Goal: Task Accomplishment & Management: Complete application form

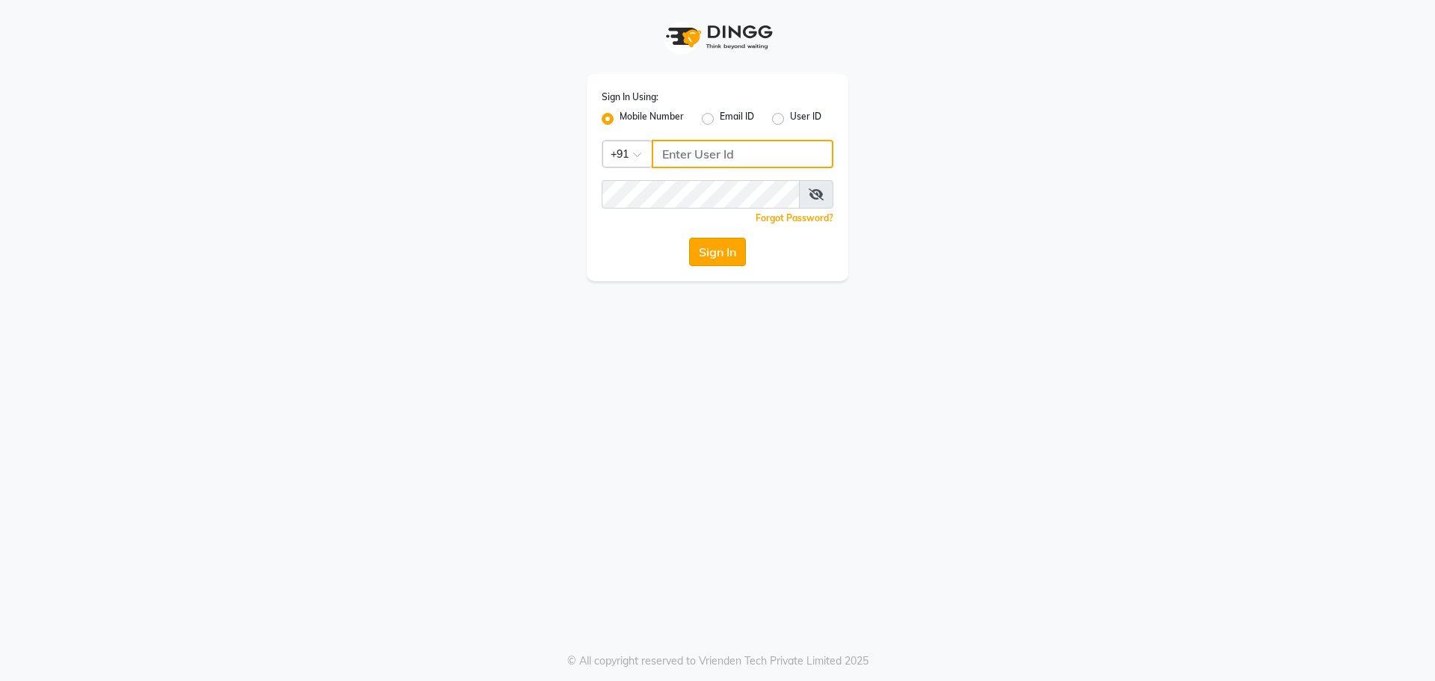
type input "9966345948"
click at [727, 251] on button "Sign In" at bounding box center [717, 252] width 57 height 28
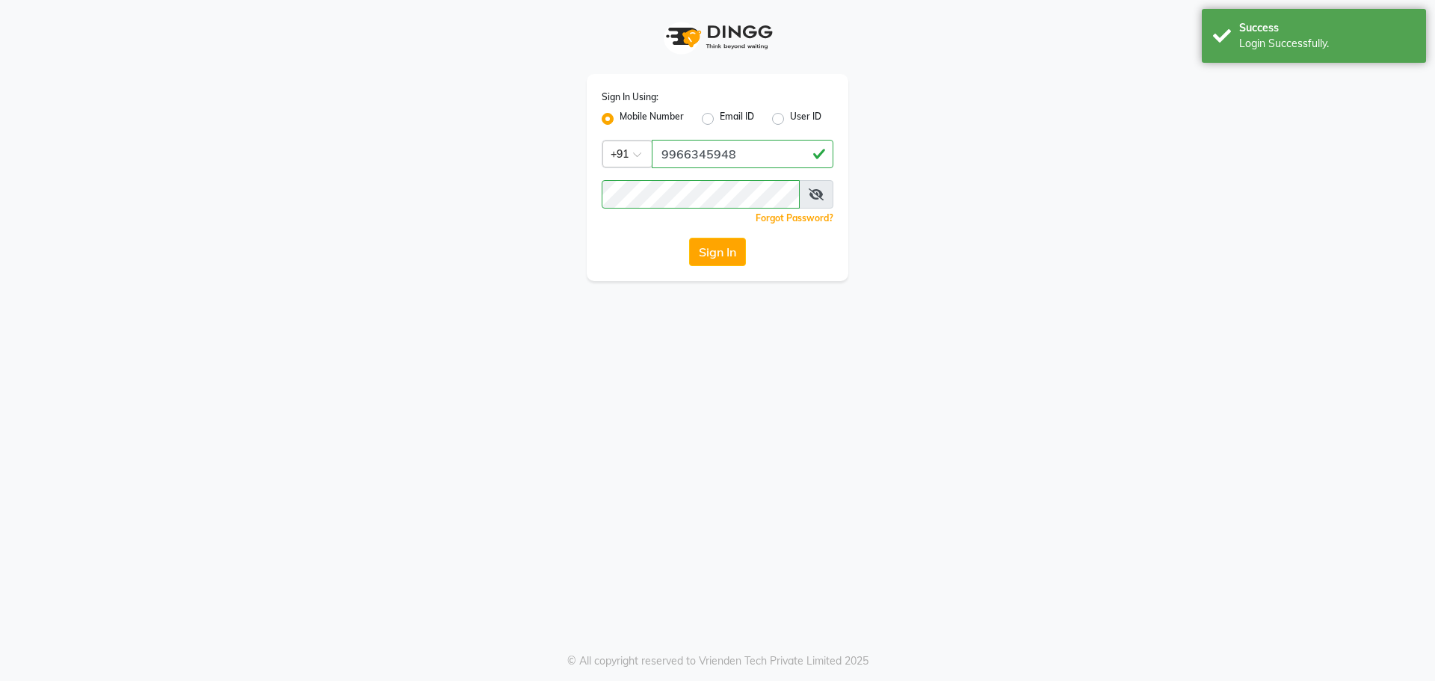
select select "7820"
select select "service"
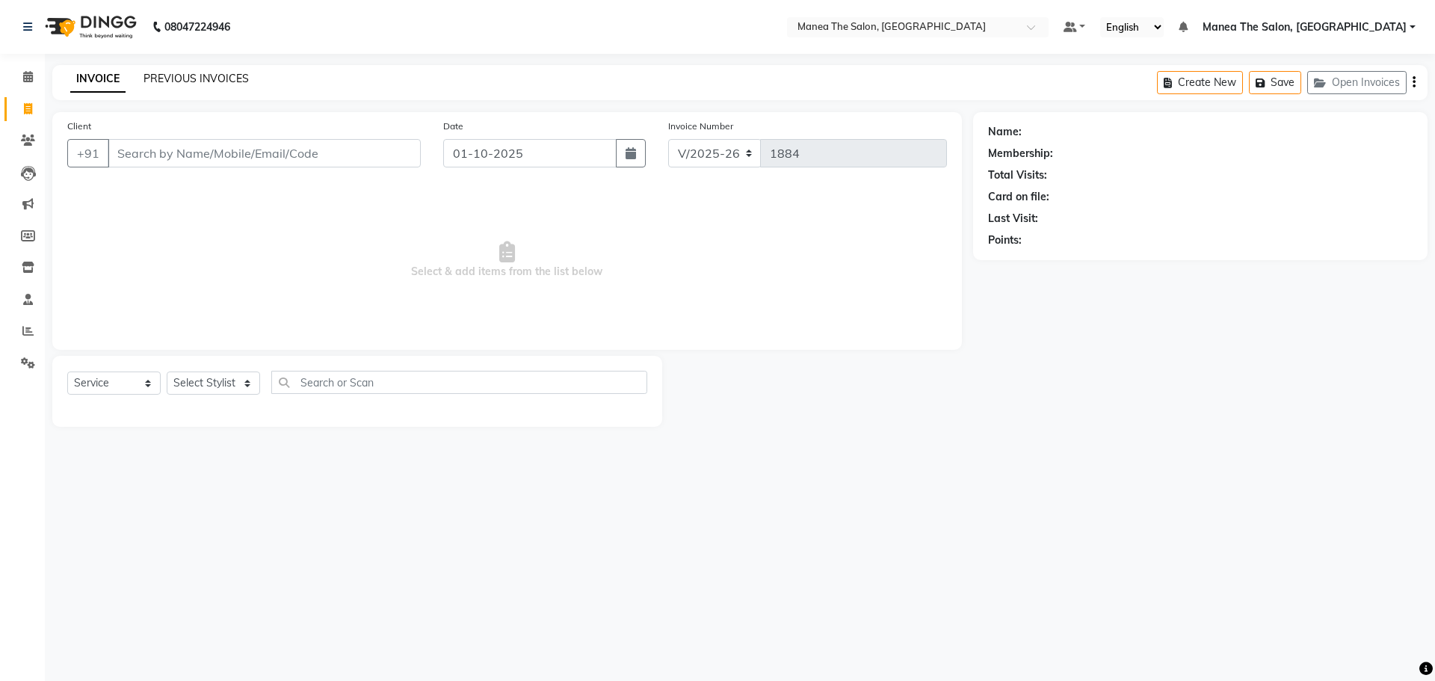
click at [185, 76] on link "PREVIOUS INVOICES" at bounding box center [196, 78] width 105 height 13
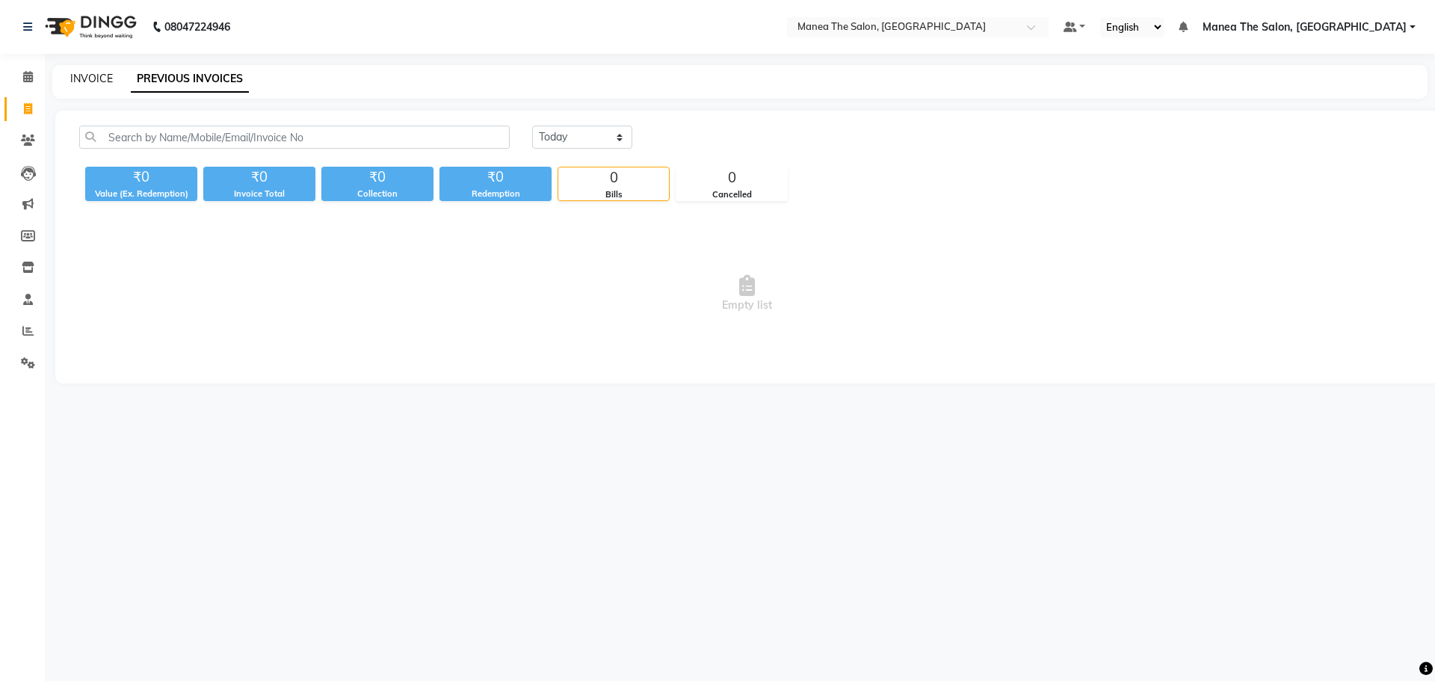
click at [90, 80] on link "INVOICE" at bounding box center [91, 78] width 43 height 13
select select "service"
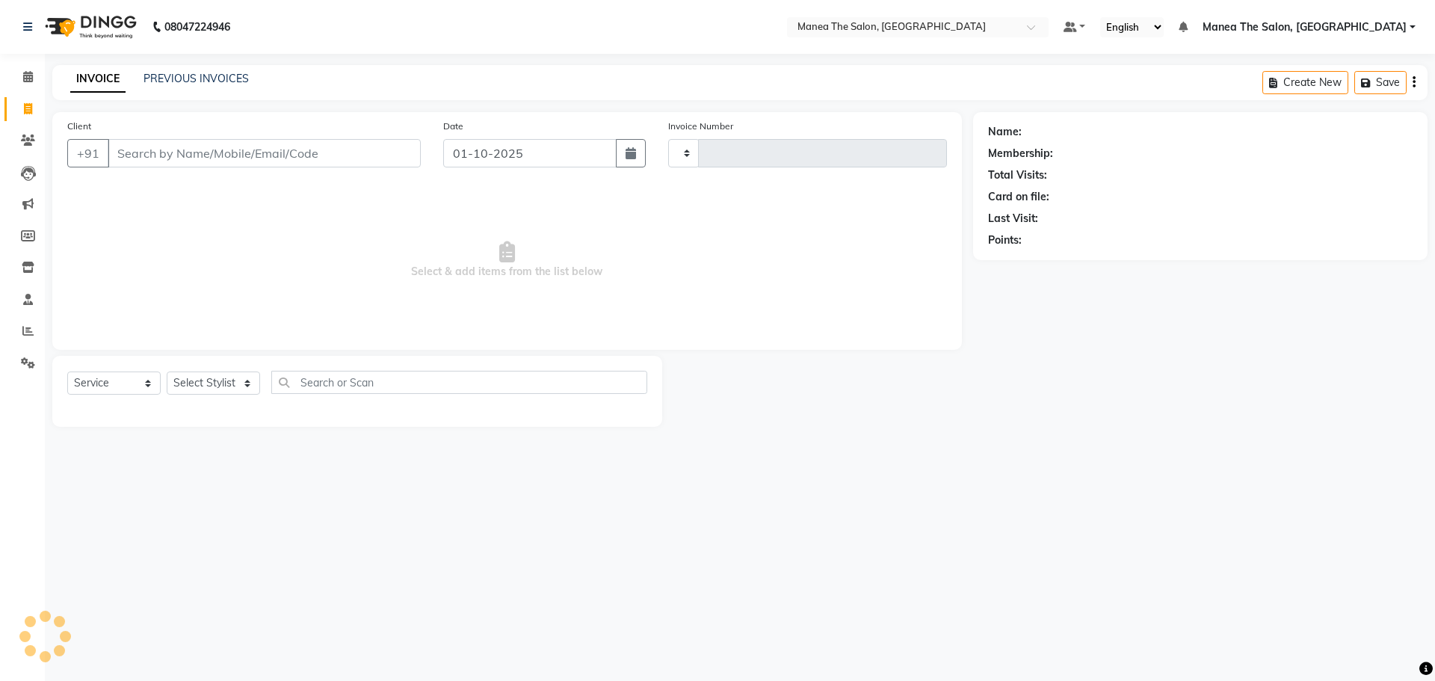
type input "1884"
select select "7820"
click at [219, 389] on select "Select Stylist [PERSON_NAME] [PERSON_NAME] Rubika [PERSON_NAME] [PERSON_NAME]" at bounding box center [213, 383] width 93 height 23
select select "69986"
click at [167, 372] on select "Select Stylist [PERSON_NAME] [PERSON_NAME] Rubika [PERSON_NAME] [PERSON_NAME]" at bounding box center [213, 383] width 93 height 23
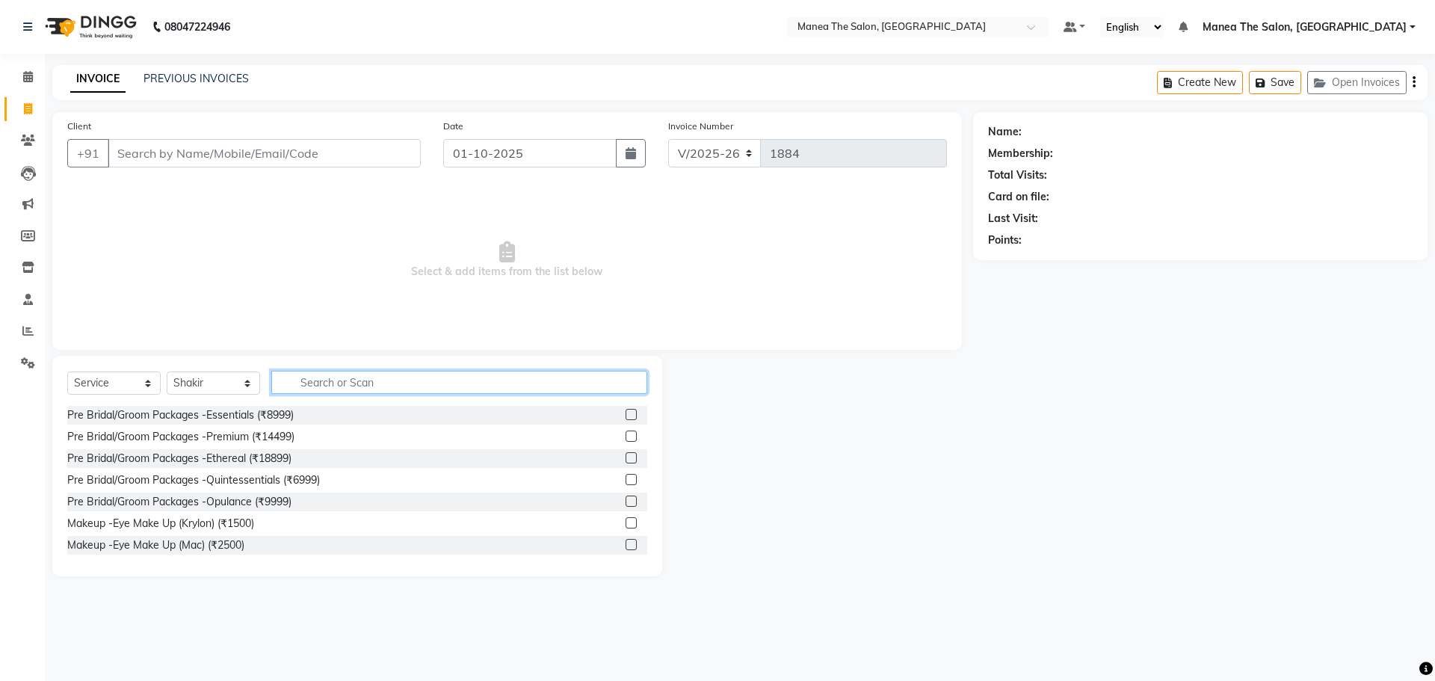
click at [329, 389] on input "text" at bounding box center [459, 382] width 376 height 23
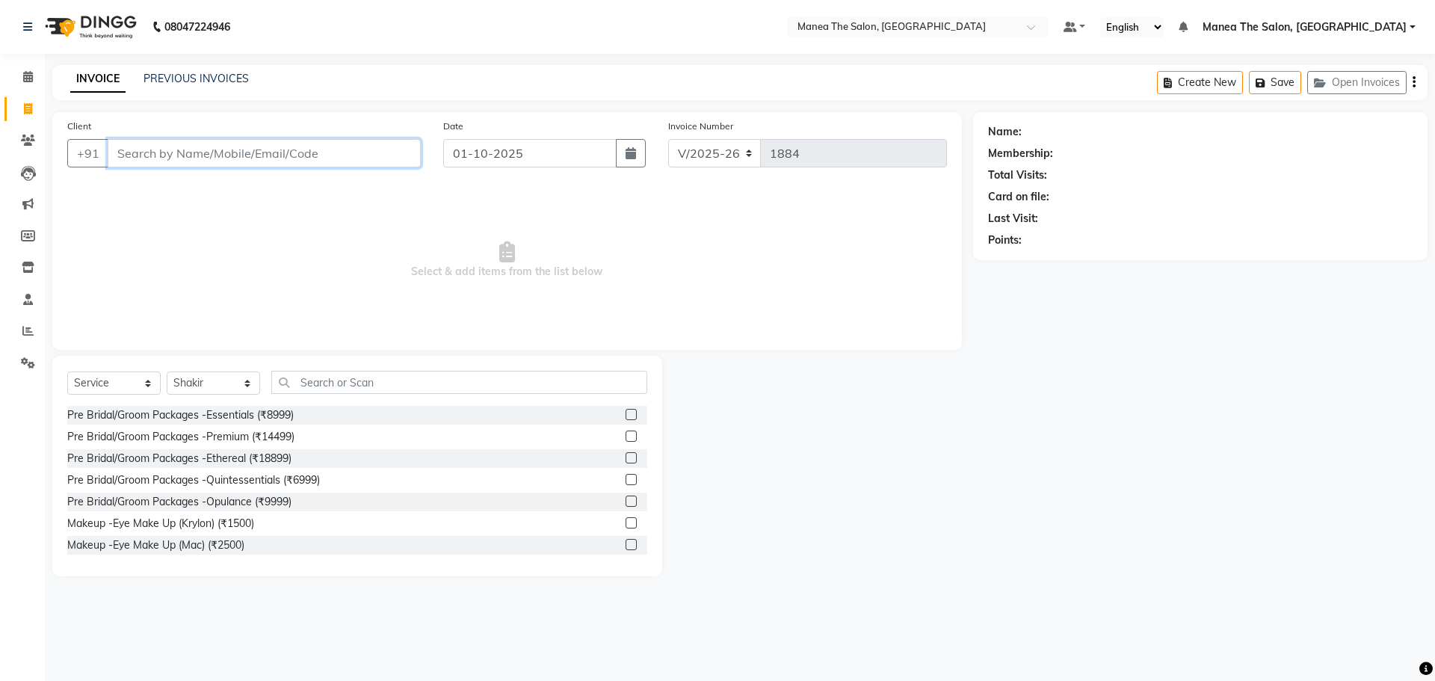
click at [161, 154] on input "Client" at bounding box center [264, 153] width 313 height 28
type input "7207597207"
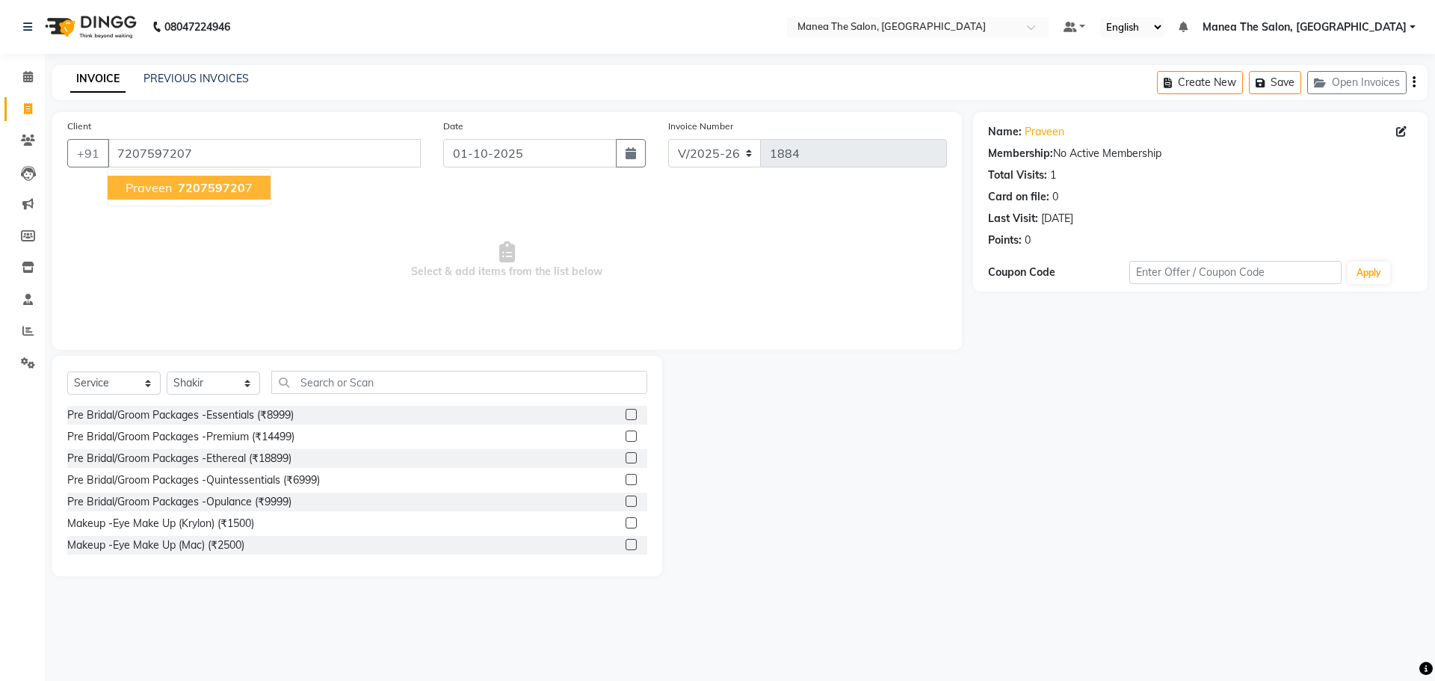
click at [218, 181] on span "720759720" at bounding box center [211, 187] width 67 height 15
click at [387, 384] on input "text" at bounding box center [459, 382] width 376 height 23
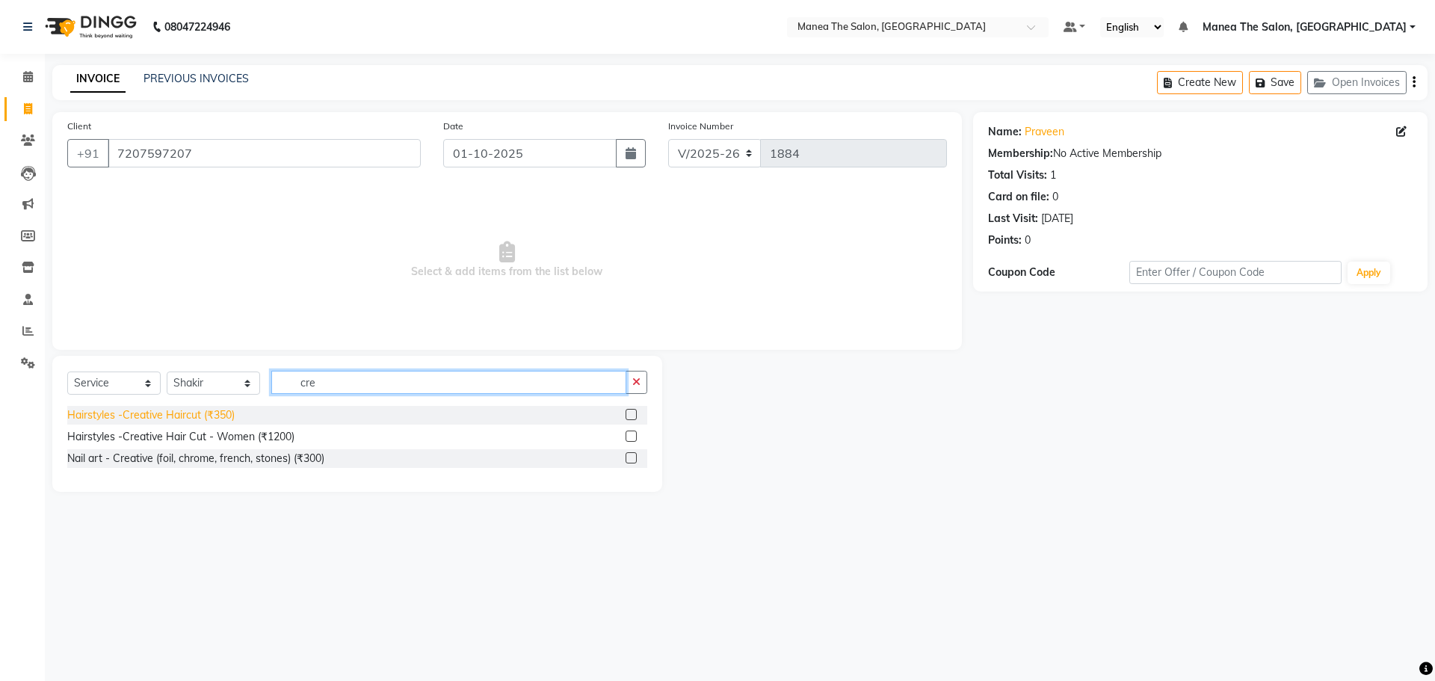
type input "cre"
click at [189, 414] on div "Hairstyles -Creative Haircut (₹350)" at bounding box center [150, 415] width 167 height 16
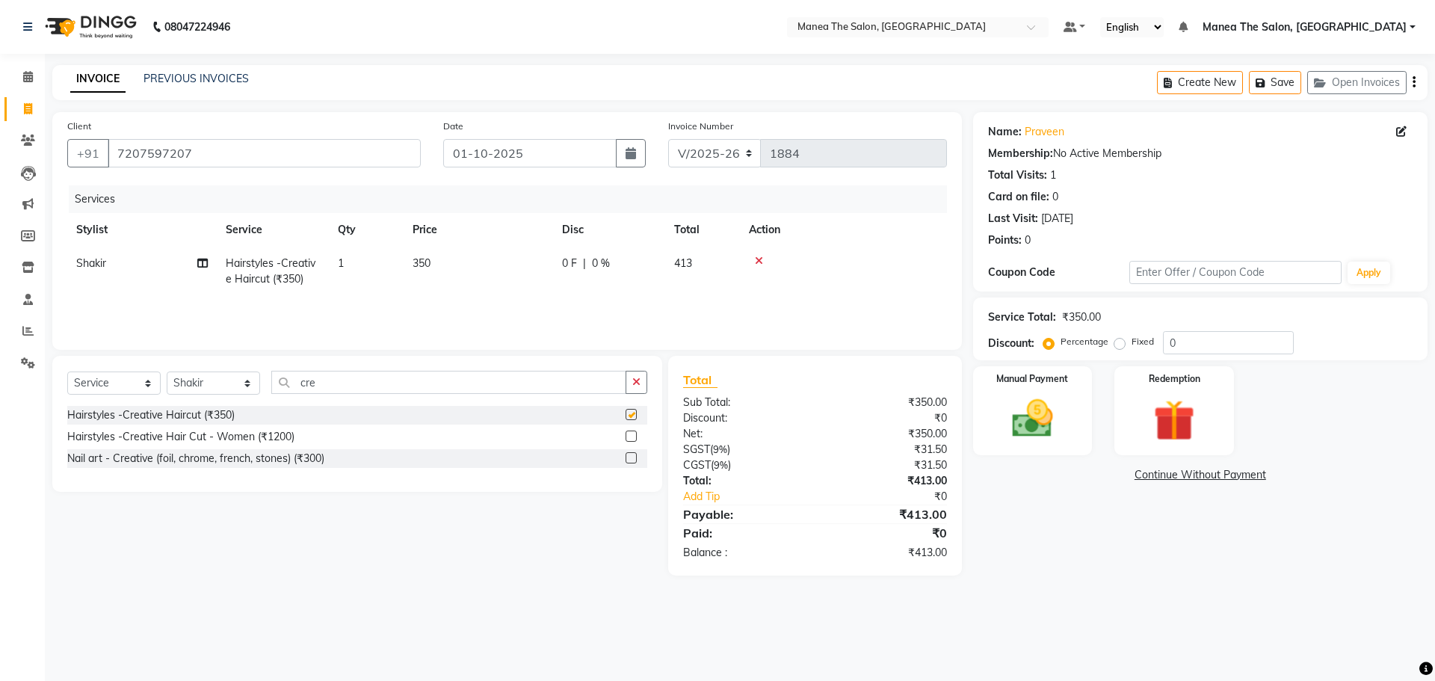
checkbox input "false"
drag, startPoint x: 318, startPoint y: 382, endPoint x: 304, endPoint y: 385, distance: 14.5
click at [304, 385] on input "cre" at bounding box center [448, 382] width 355 height 23
type input "c"
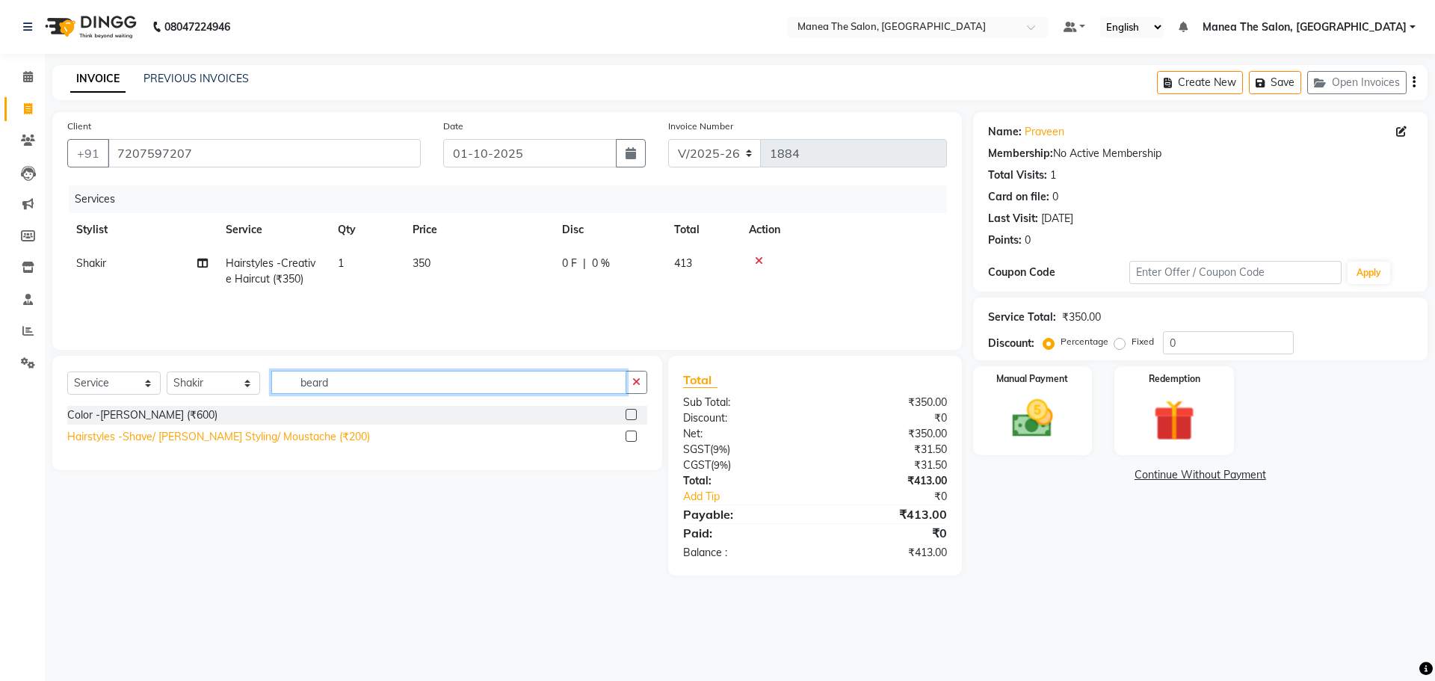
type input "beard"
click at [292, 442] on div "Hairstyles -Shave/ [PERSON_NAME] Styling/ Moustache (₹200)" at bounding box center [218, 437] width 303 height 16
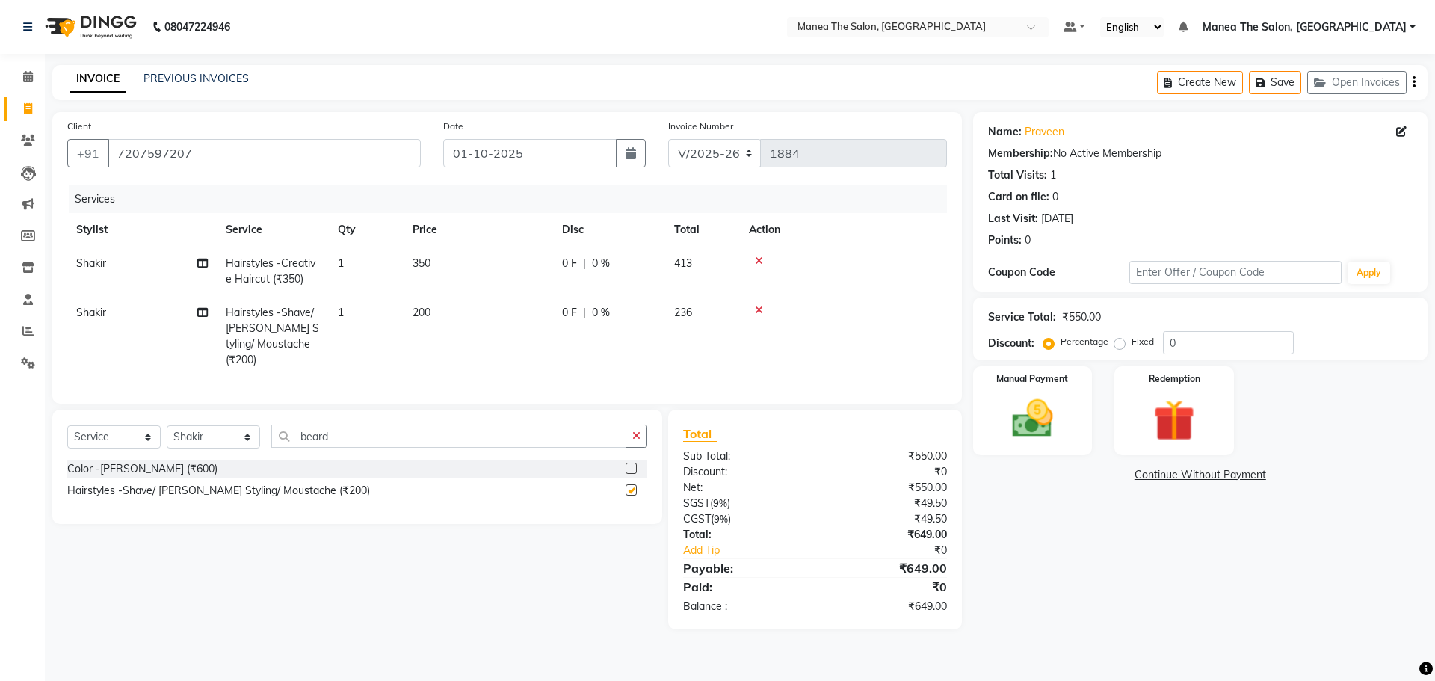
checkbox input "false"
click at [1042, 421] on img at bounding box center [1033, 418] width 70 height 49
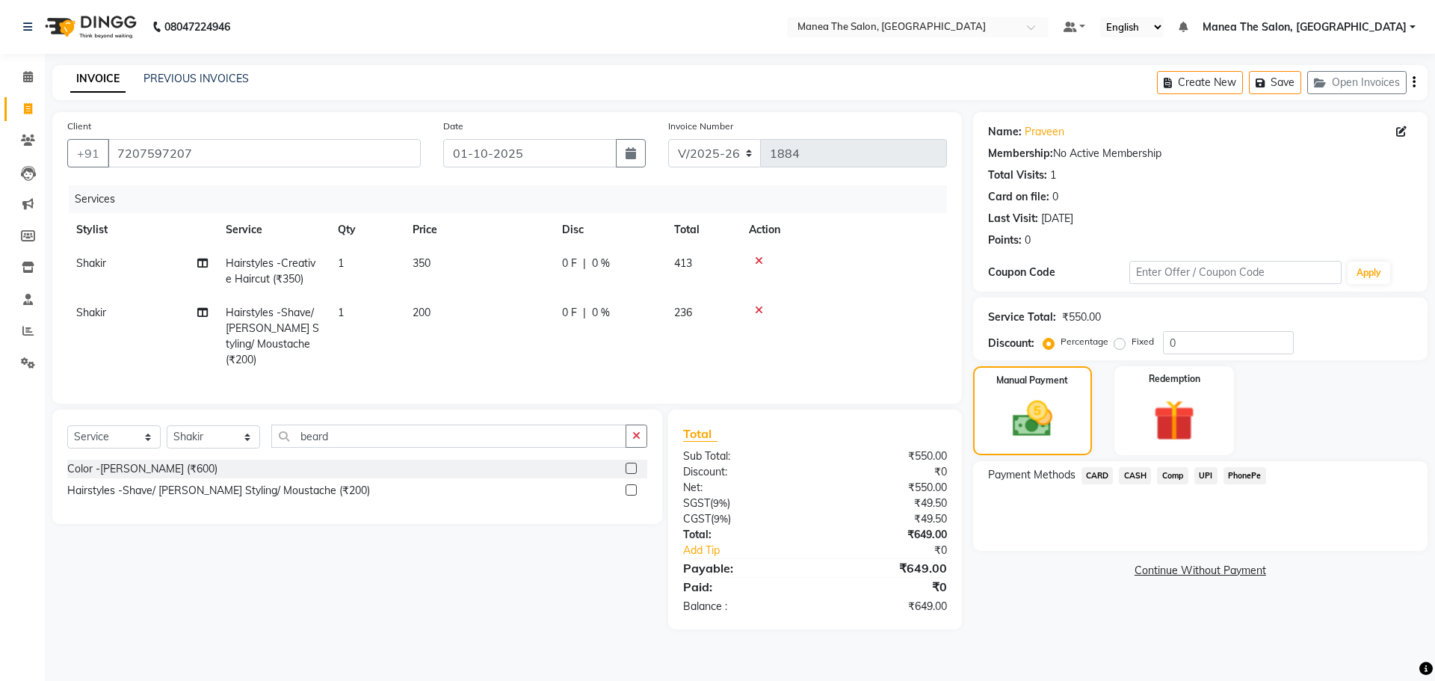
click at [1102, 473] on span "CARD" at bounding box center [1098, 475] width 32 height 17
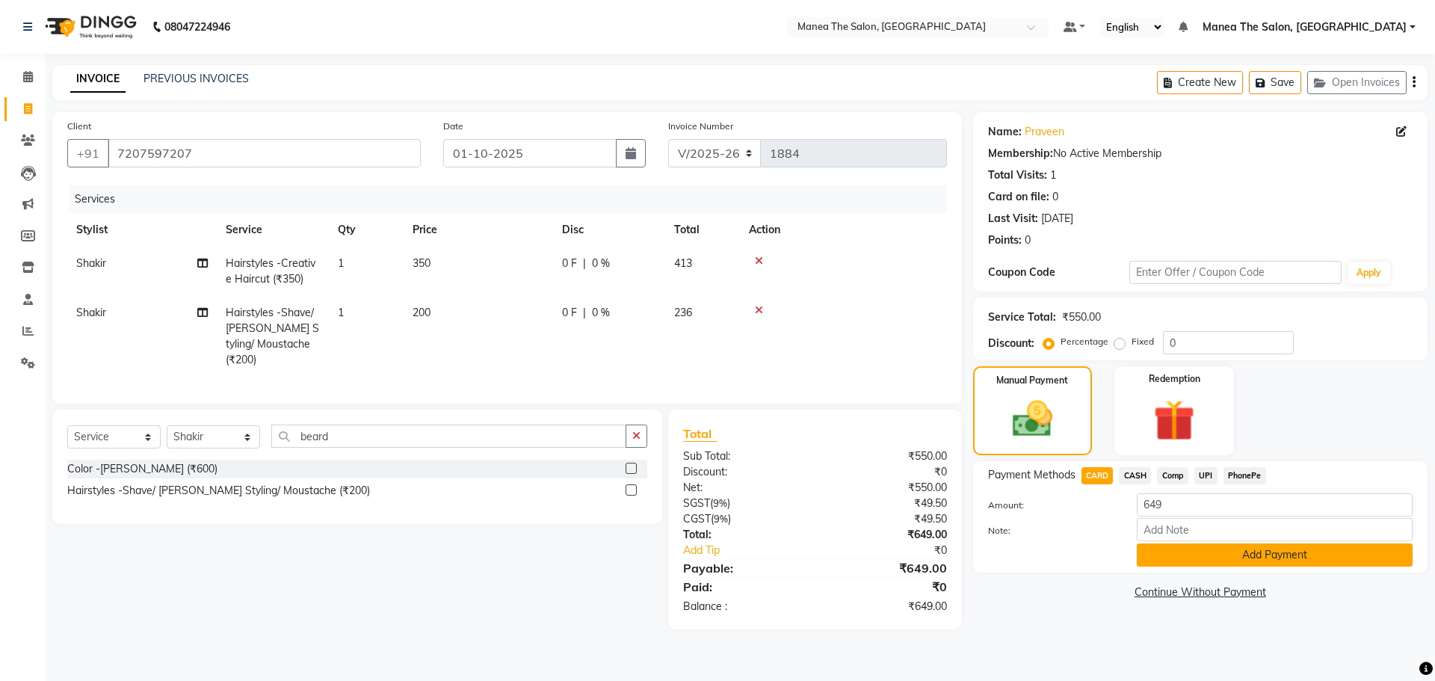
click at [1247, 552] on button "Add Payment" at bounding box center [1275, 554] width 276 height 23
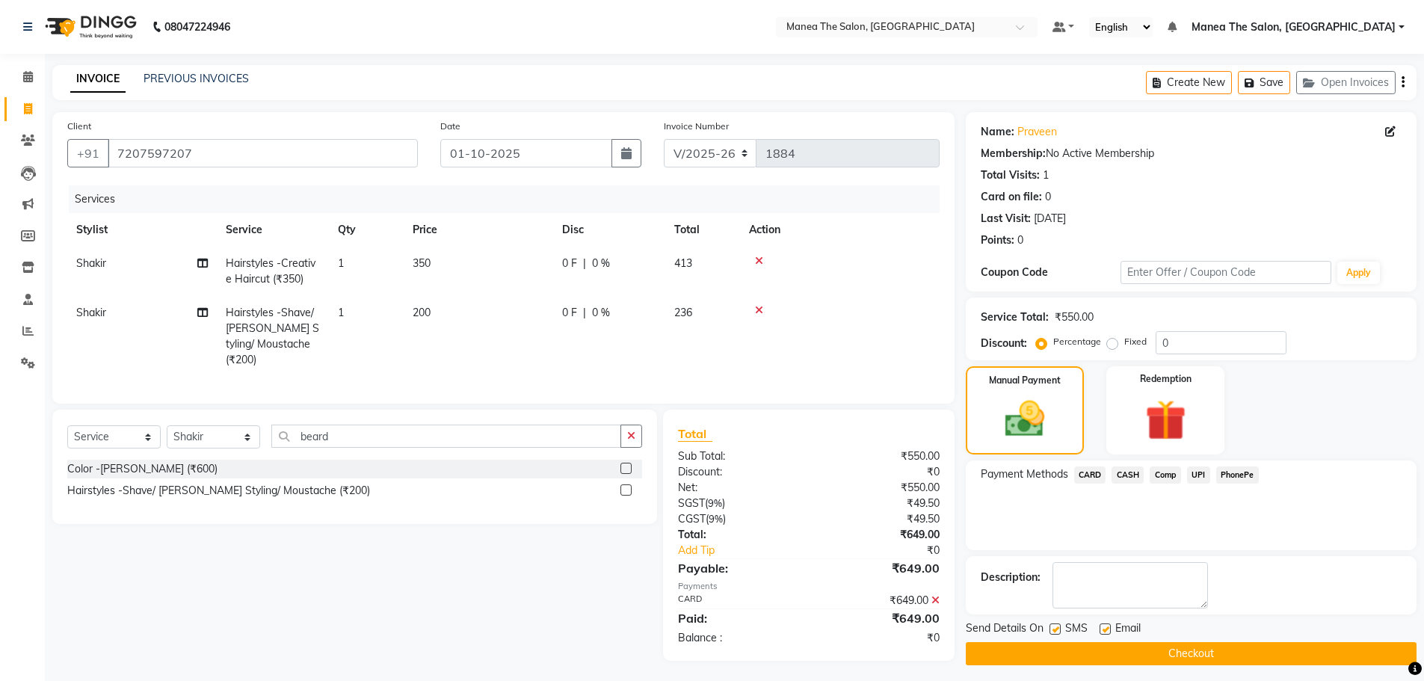
drag, startPoint x: 1103, startPoint y: 629, endPoint x: 1135, endPoint y: 660, distance: 44.4
click at [1102, 629] on label at bounding box center [1105, 628] width 11 height 11
click at [1102, 629] on input "checkbox" at bounding box center [1105, 630] width 10 height 10
checkbox input "false"
click at [1135, 661] on button "Checkout" at bounding box center [1191, 653] width 451 height 23
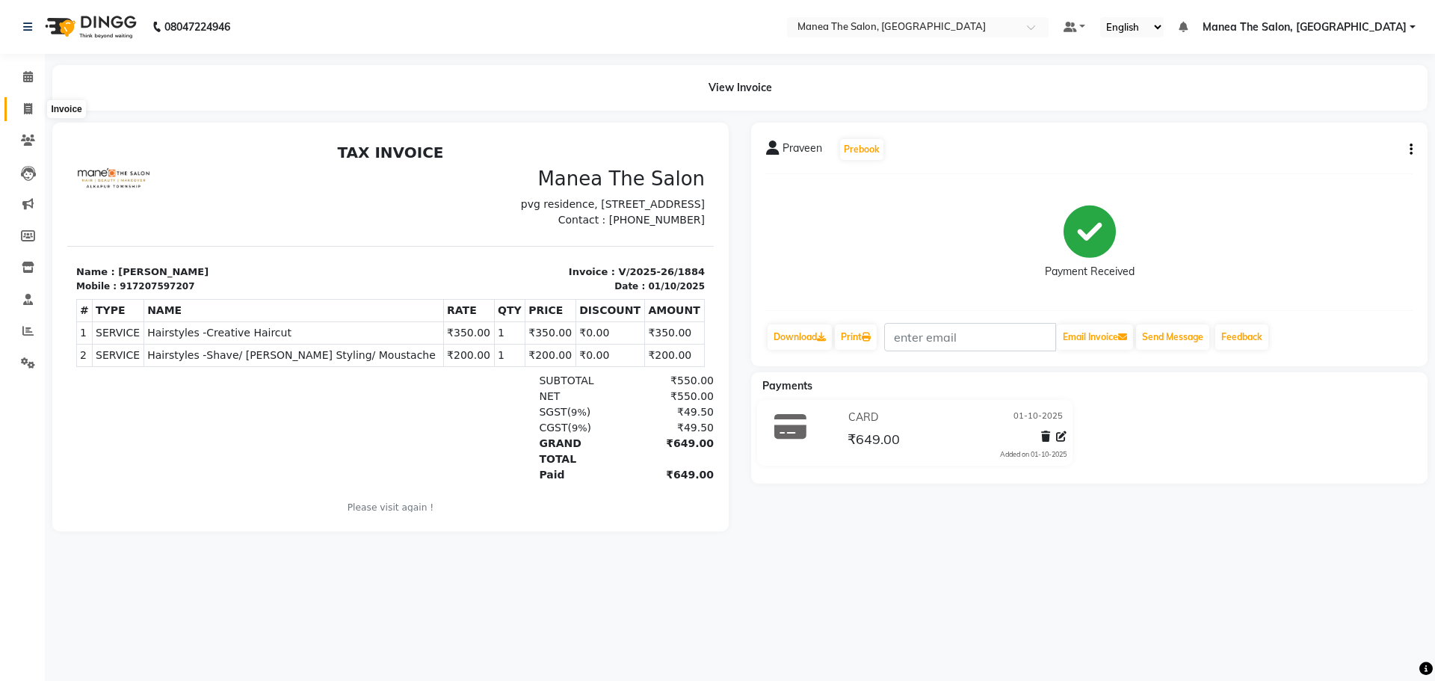
click at [24, 108] on icon at bounding box center [28, 108] width 8 height 11
select select "7820"
select select "service"
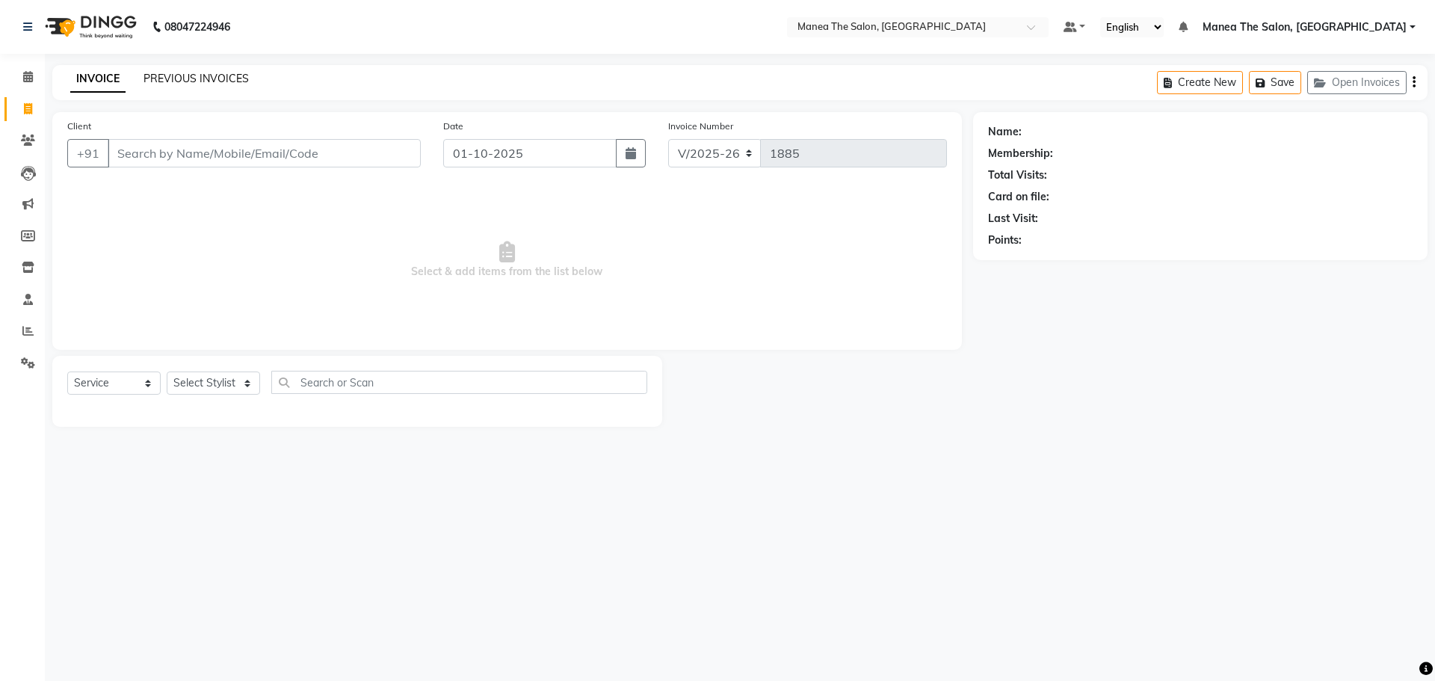
click at [194, 80] on link "PREVIOUS INVOICES" at bounding box center [196, 78] width 105 height 13
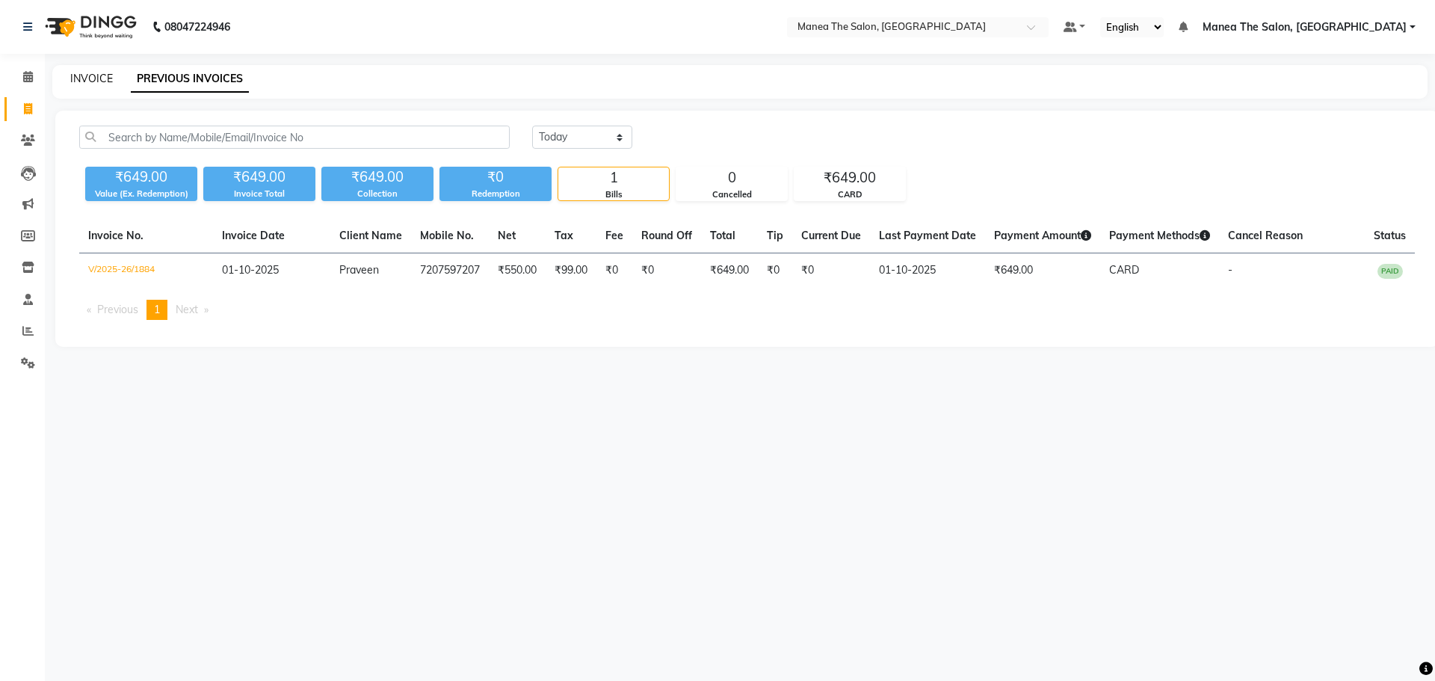
click at [101, 84] on link "INVOICE" at bounding box center [91, 78] width 43 height 13
select select "7820"
select select "service"
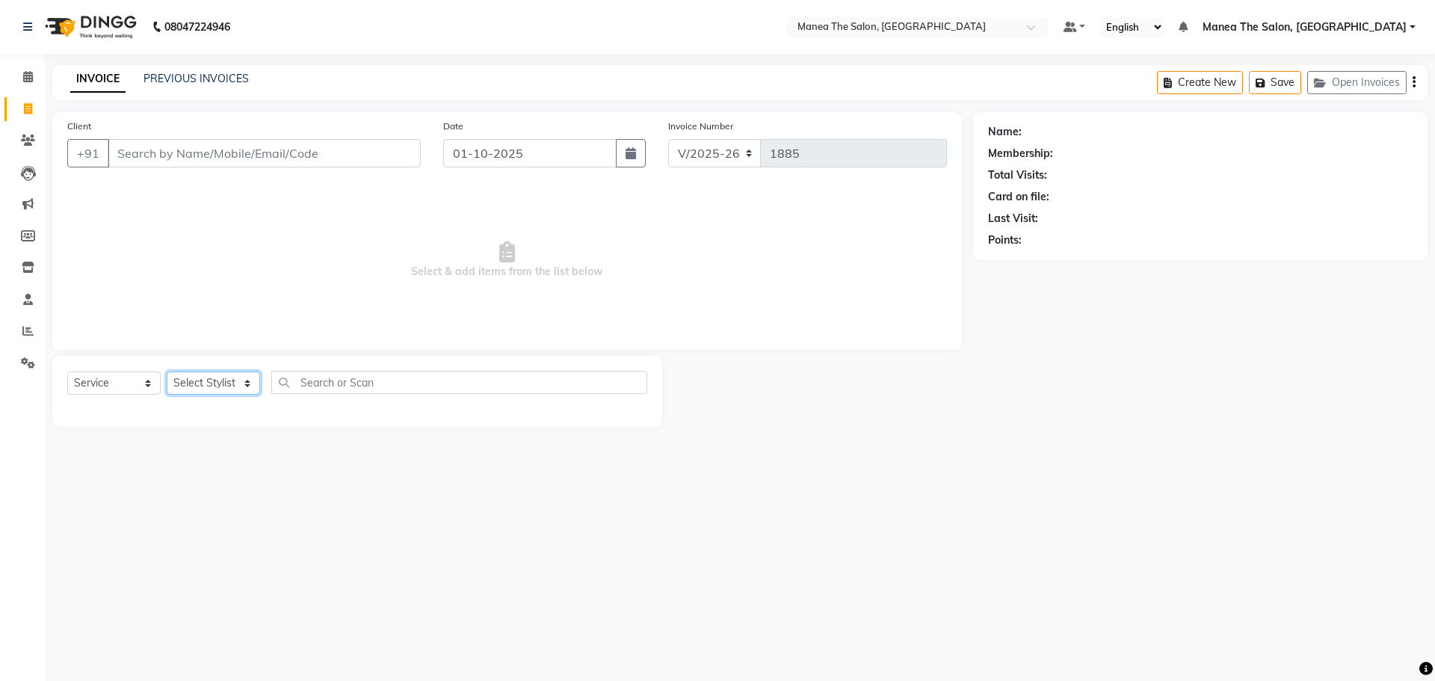
click at [210, 394] on select "Select Stylist [PERSON_NAME] [PERSON_NAME] Rubika [PERSON_NAME] [PERSON_NAME]" at bounding box center [213, 383] width 93 height 23
select select "78218"
click at [167, 372] on select "Select Stylist [PERSON_NAME] [PERSON_NAME] Rubika [PERSON_NAME] [PERSON_NAME]" at bounding box center [213, 383] width 93 height 23
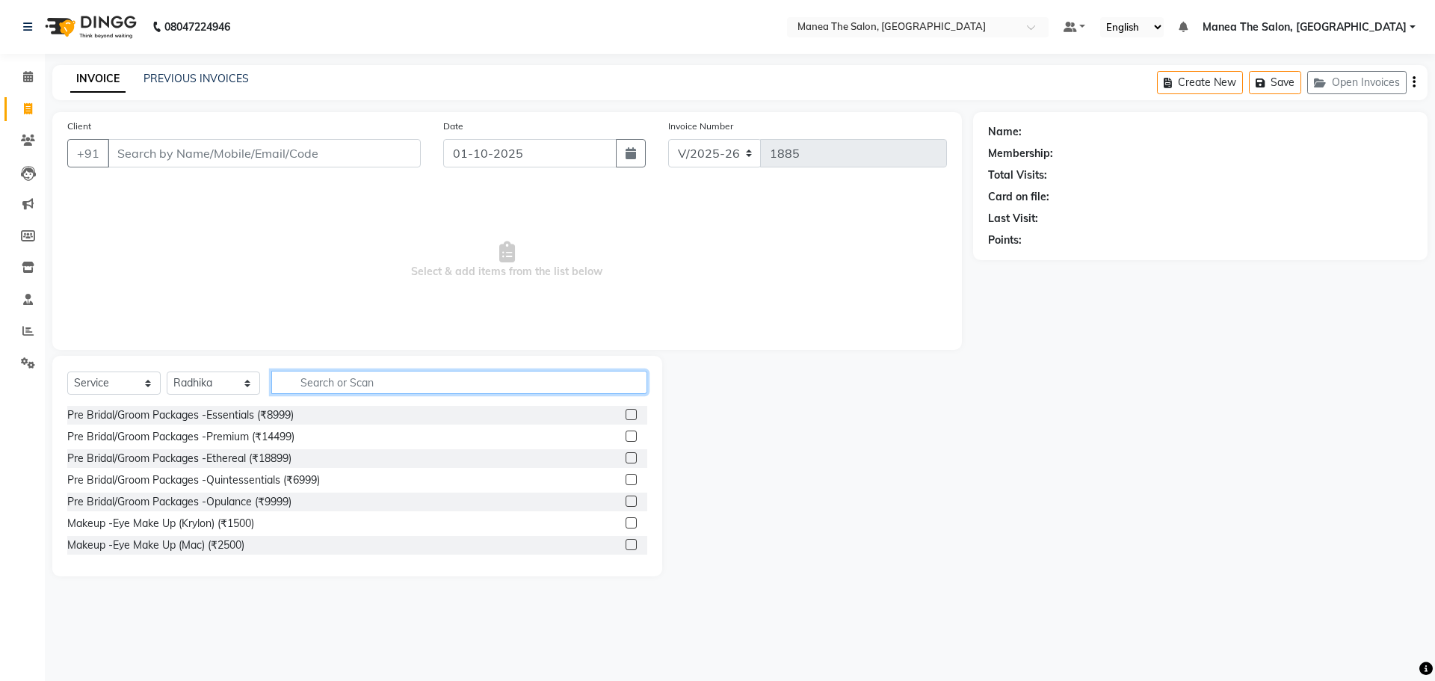
click at [341, 380] on input "text" at bounding box center [459, 382] width 376 height 23
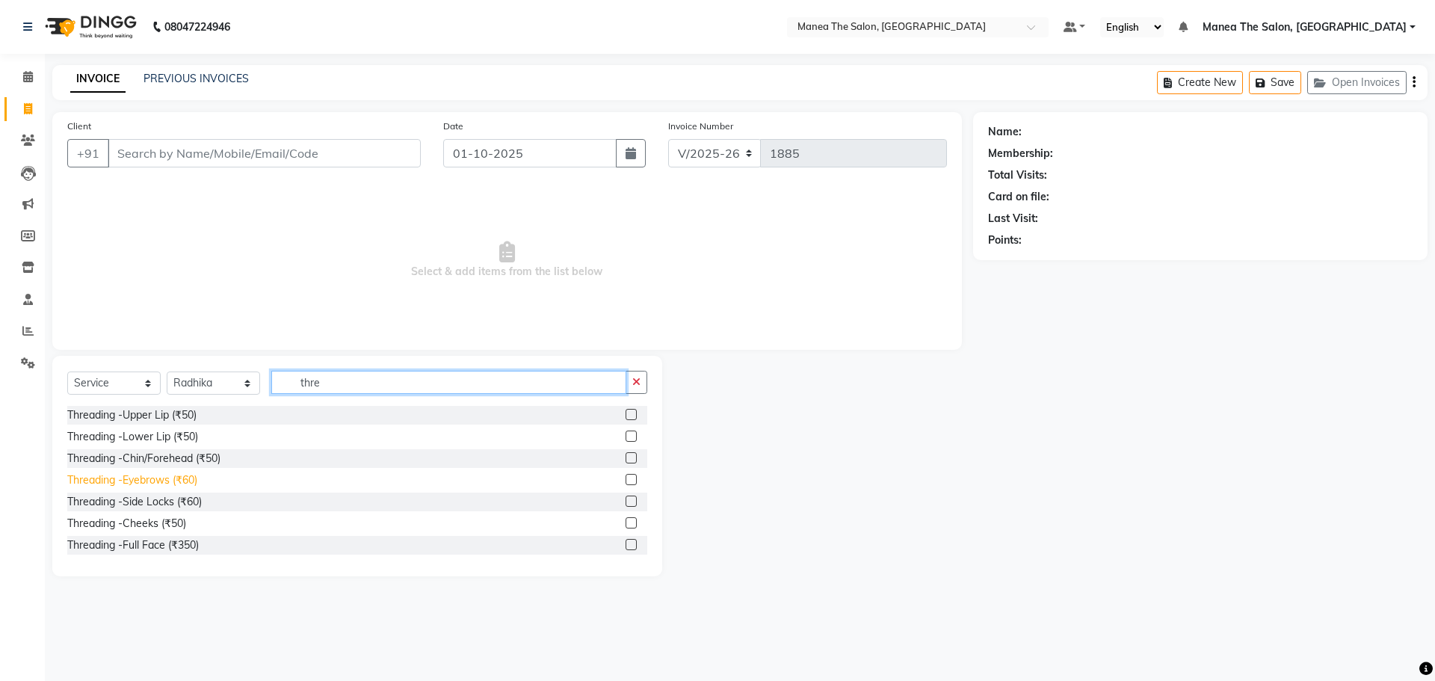
type input "thre"
click at [156, 486] on div "Threading -Eyebrows (₹60)" at bounding box center [132, 480] width 130 height 16
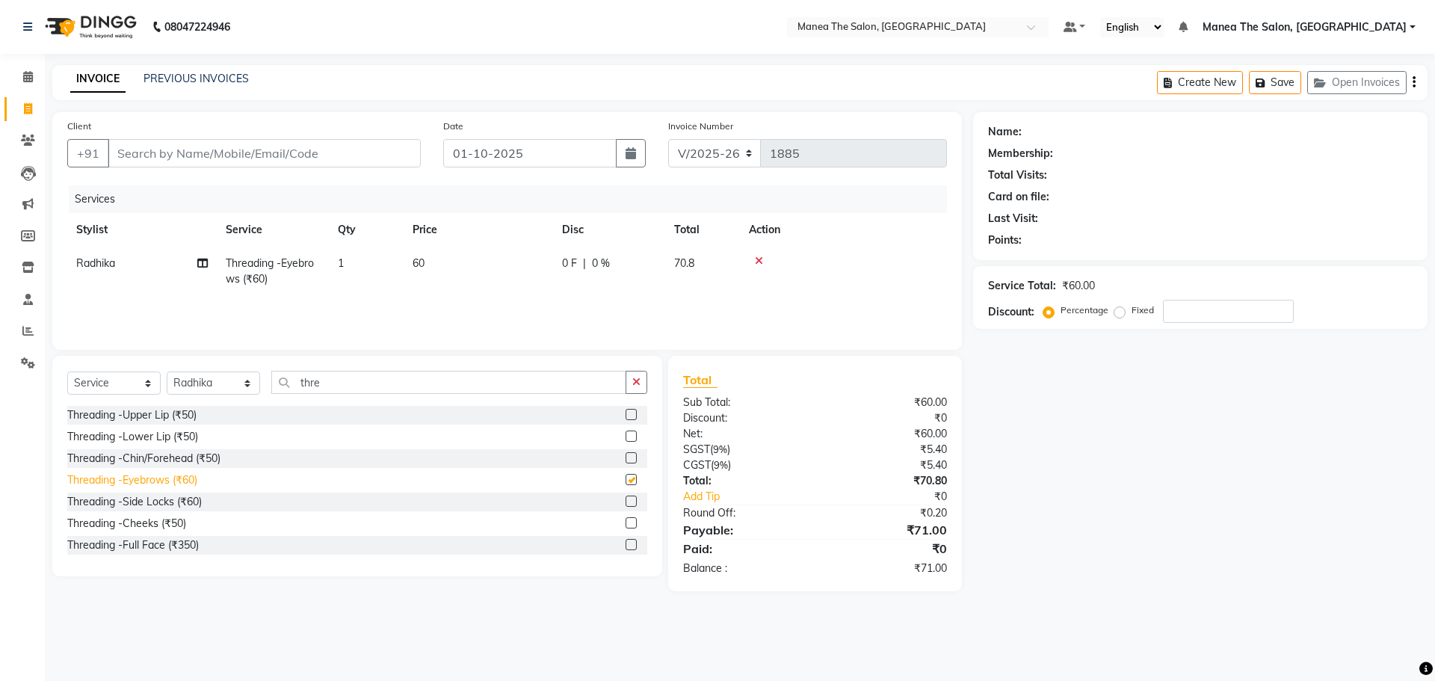
checkbox input "false"
drag, startPoint x: 399, startPoint y: 154, endPoint x: 734, endPoint y: 158, distance: 334.9
click at [395, 154] on input "Client" at bounding box center [264, 153] width 313 height 28
type input "9"
type input "0"
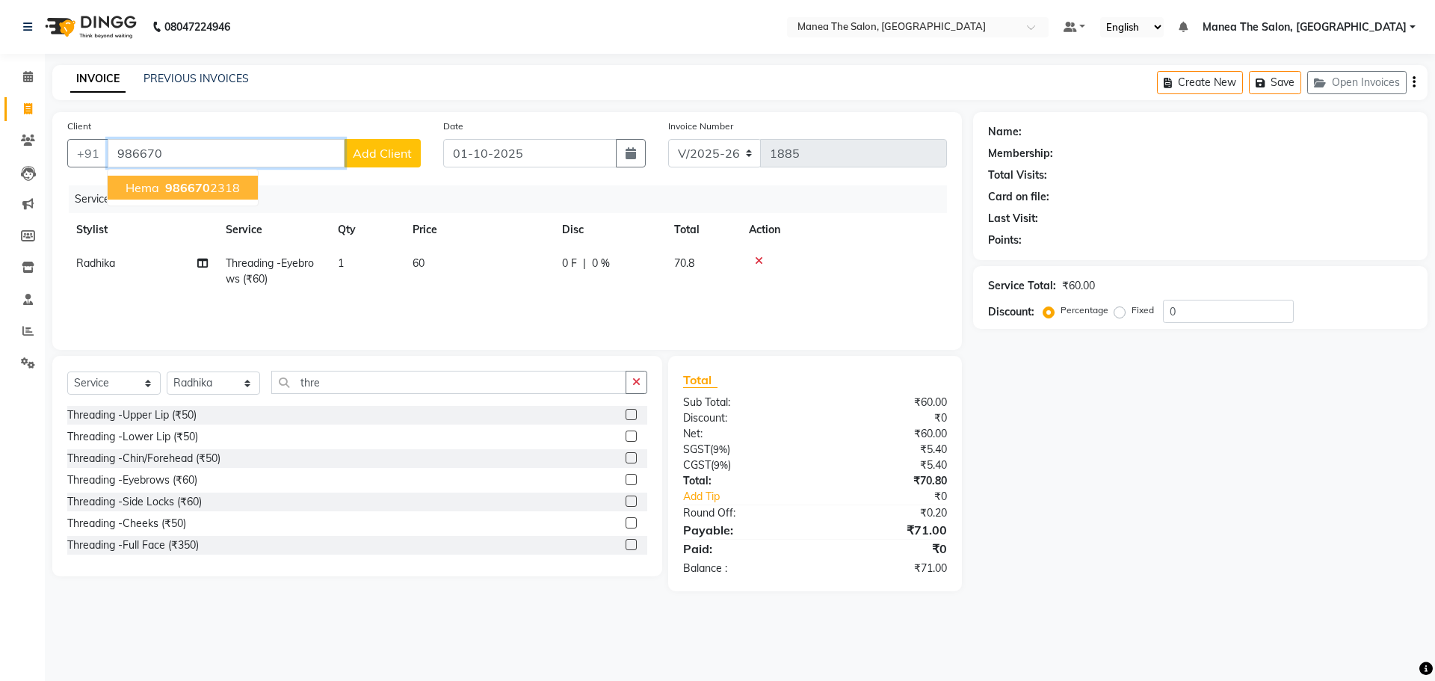
drag, startPoint x: 167, startPoint y: 180, endPoint x: 161, endPoint y: 209, distance: 28.9
click at [163, 181] on ngb-highlight "986670 2318" at bounding box center [201, 187] width 78 height 15
type input "9866702318"
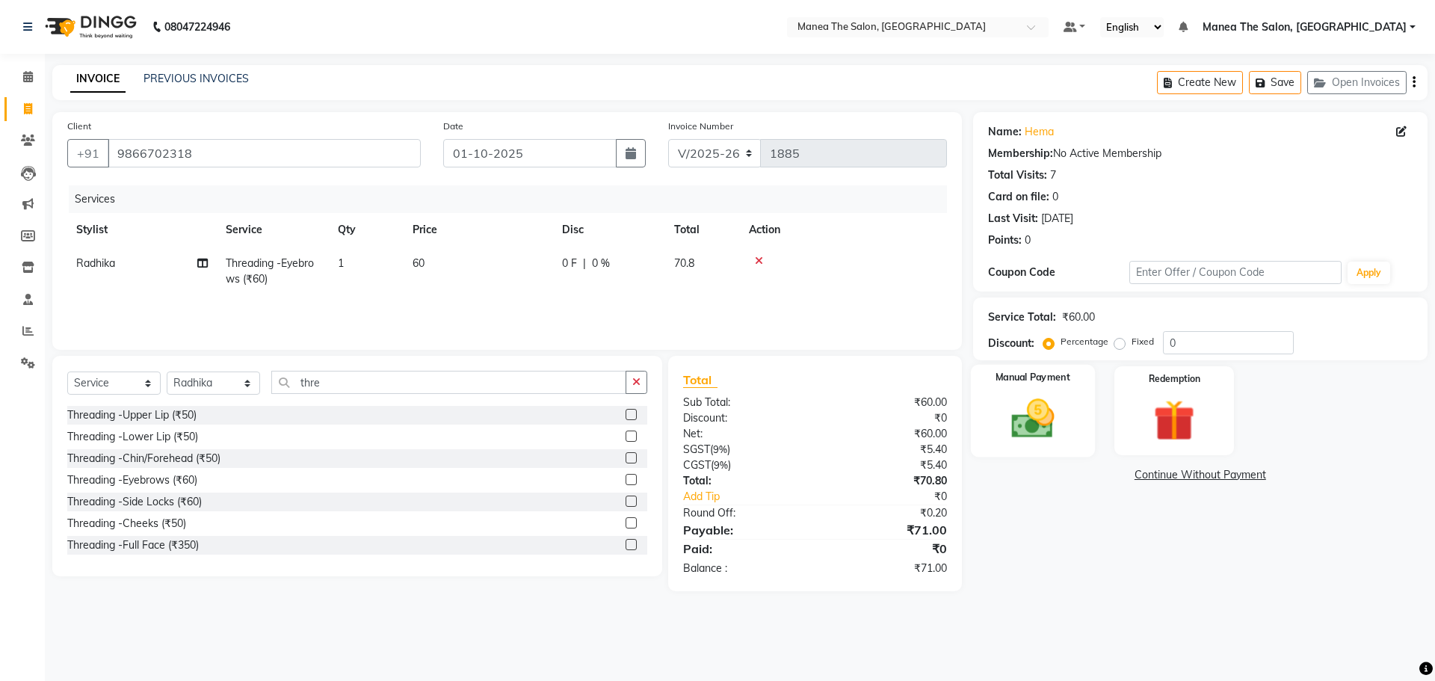
click at [1053, 431] on img at bounding box center [1033, 418] width 70 height 49
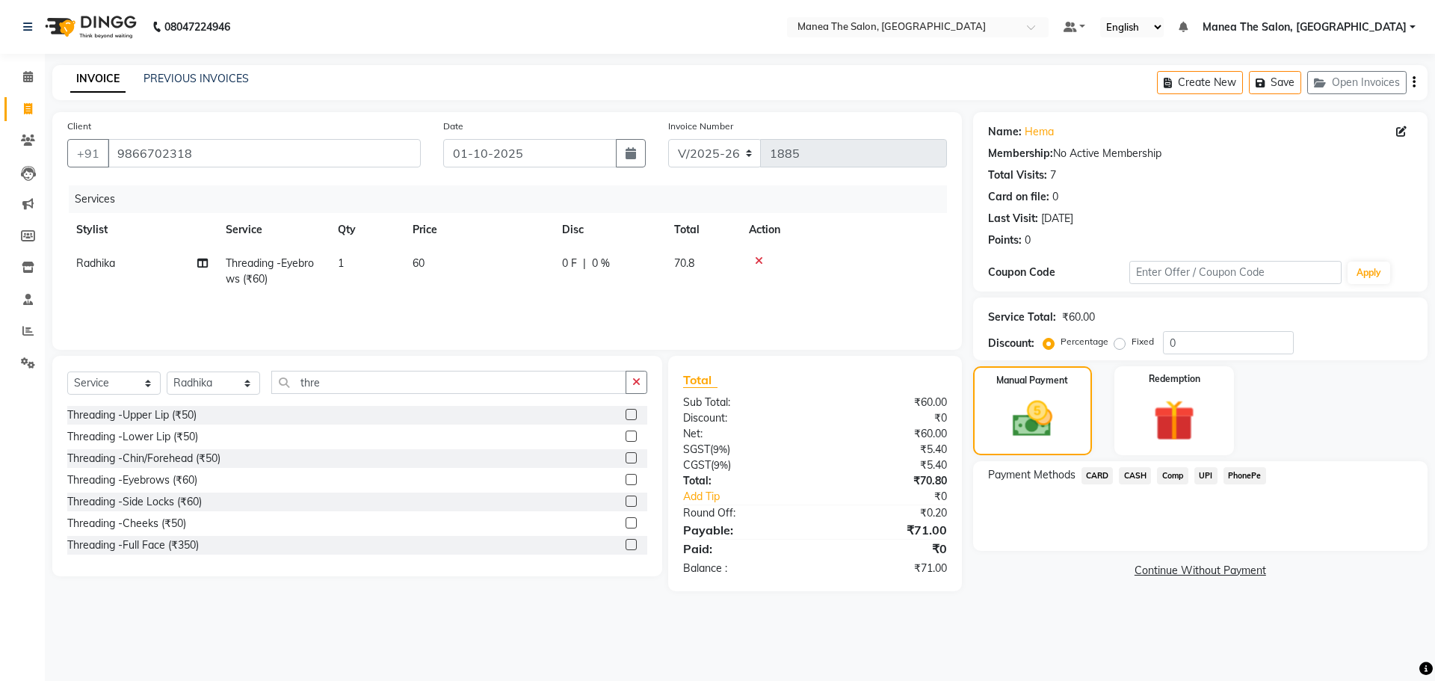
click at [1250, 472] on span "PhonePe" at bounding box center [1245, 475] width 43 height 17
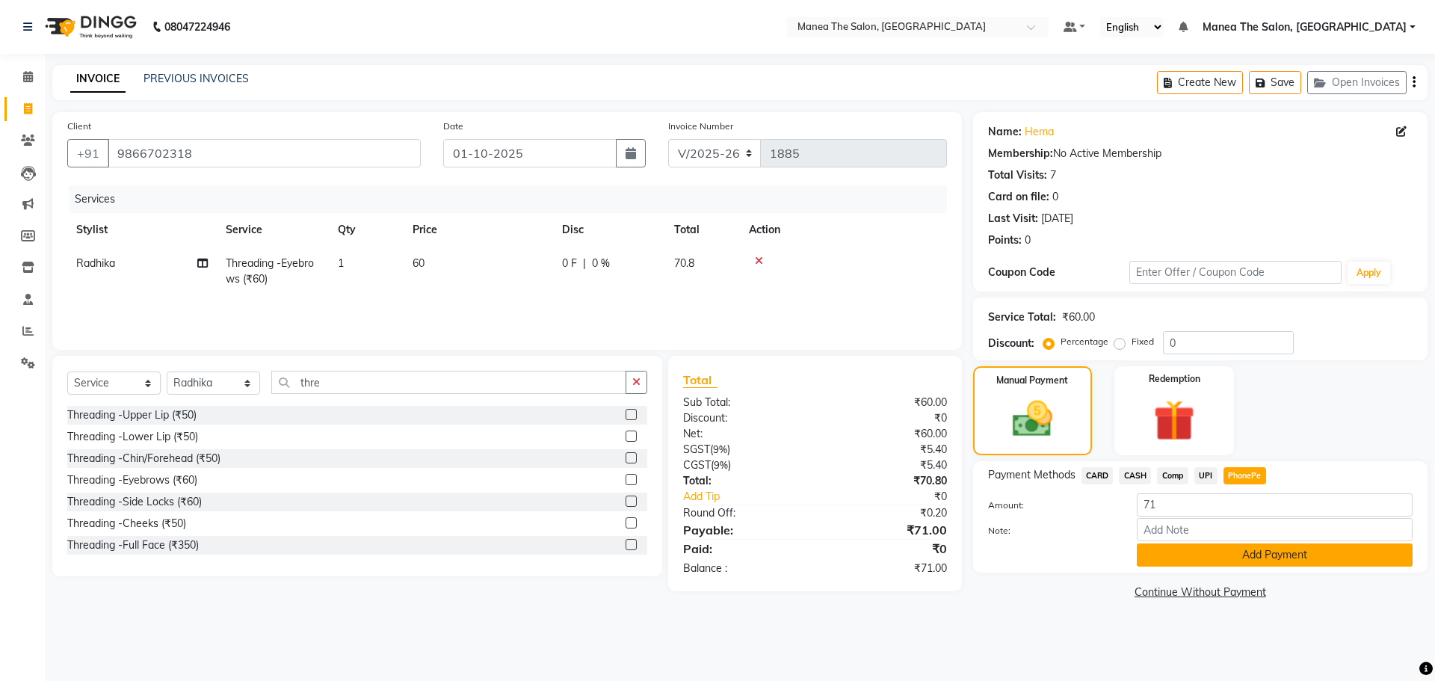
click at [1251, 558] on button "Add Payment" at bounding box center [1275, 554] width 276 height 23
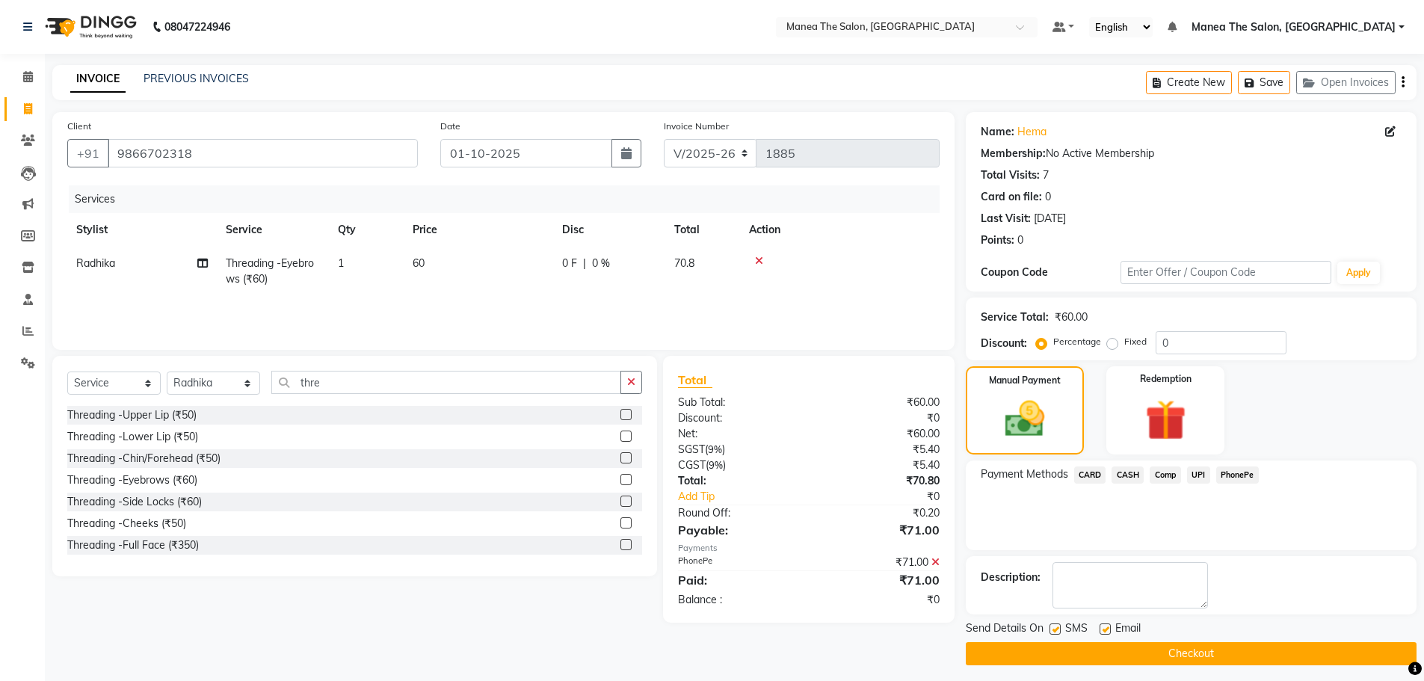
click at [1107, 631] on label at bounding box center [1105, 628] width 11 height 11
click at [1107, 631] on input "checkbox" at bounding box center [1105, 630] width 10 height 10
checkbox input "false"
click at [1110, 643] on button "Checkout" at bounding box center [1191, 653] width 451 height 23
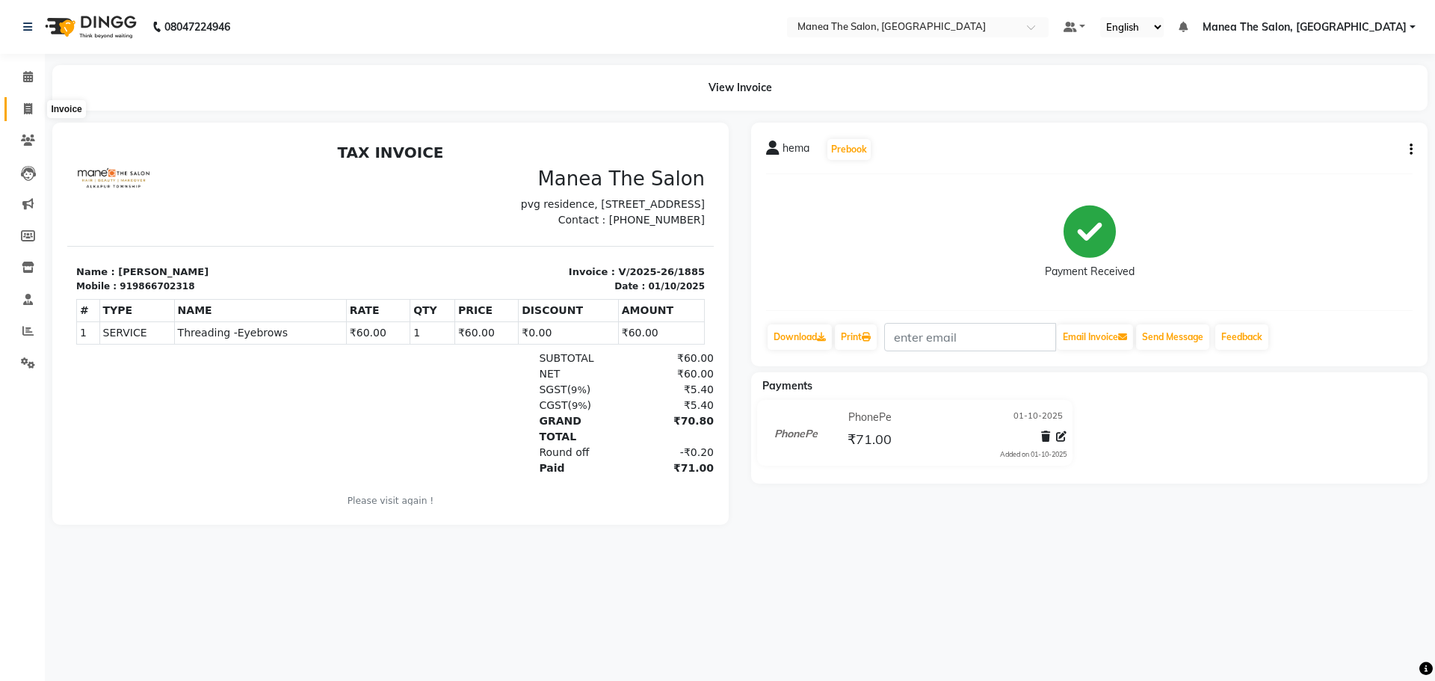
click at [24, 113] on icon at bounding box center [28, 108] width 8 height 11
select select "7820"
select select "service"
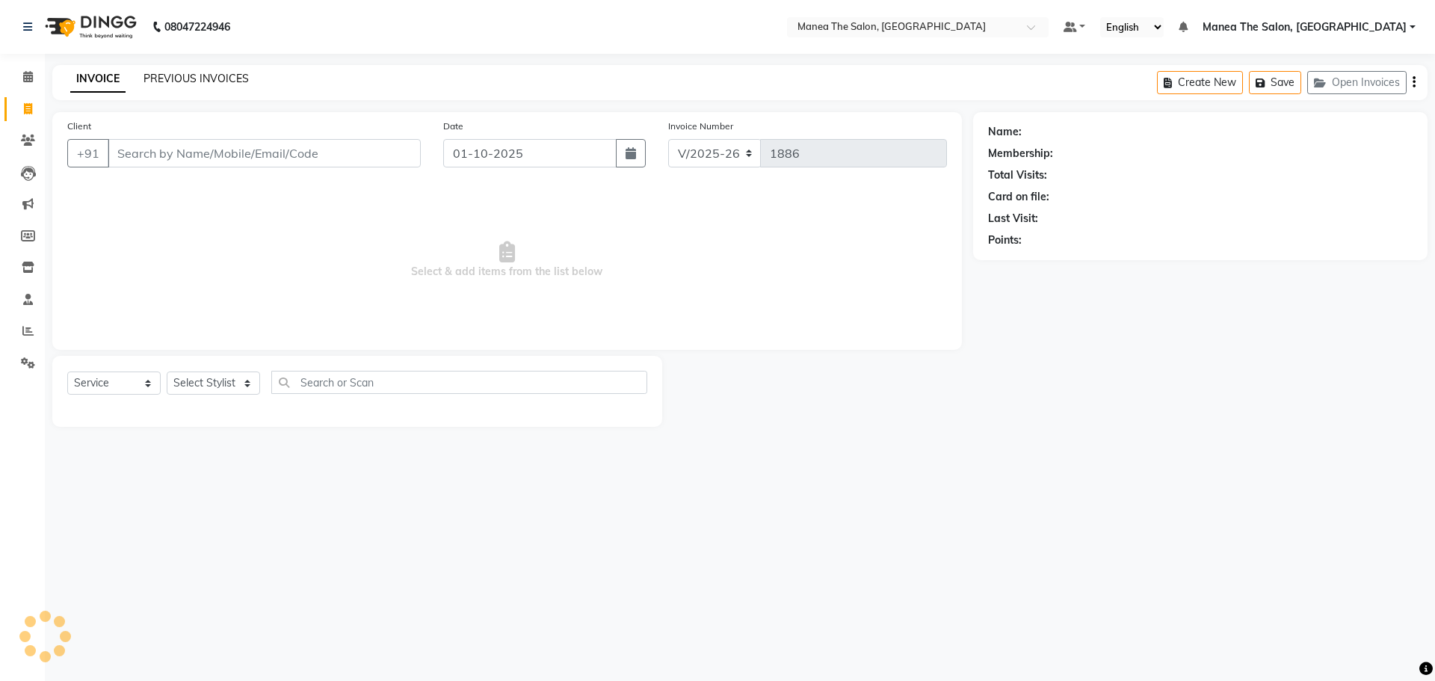
click at [236, 81] on link "PREVIOUS INVOICES" at bounding box center [196, 78] width 105 height 13
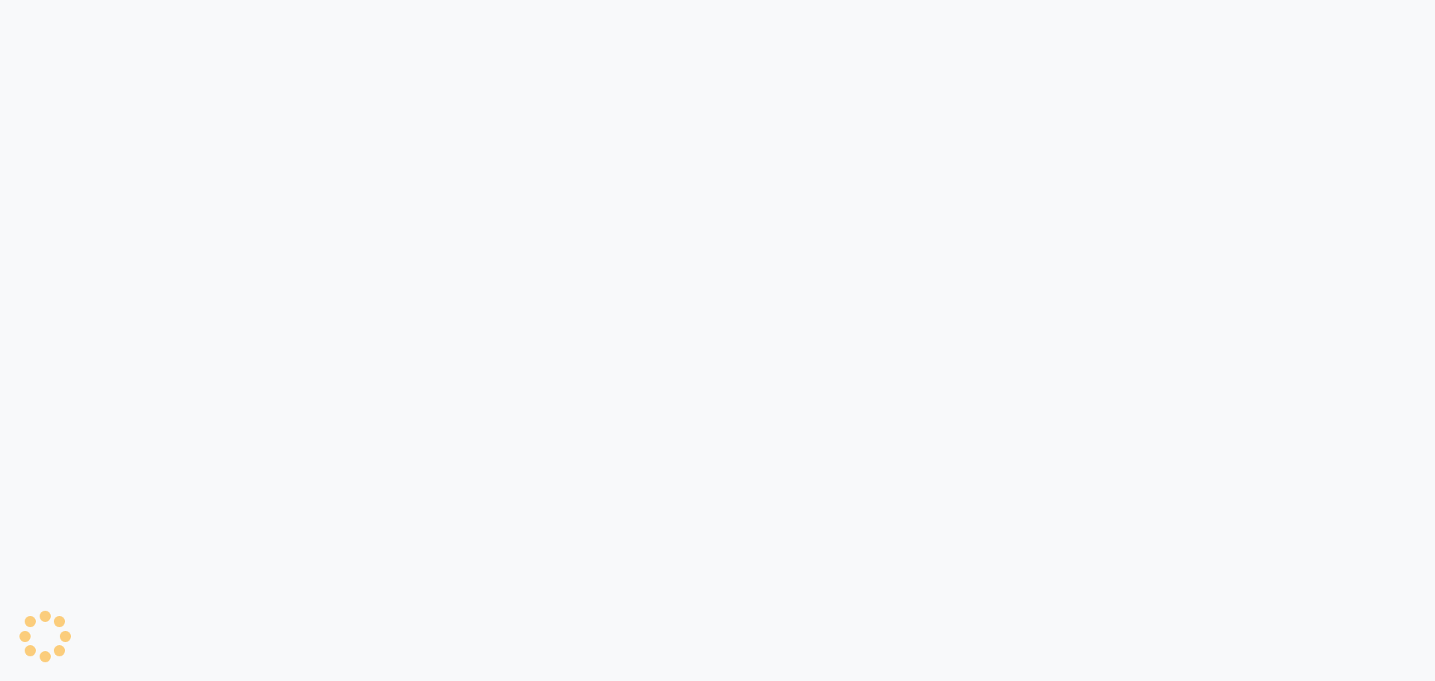
select select "7820"
select select "service"
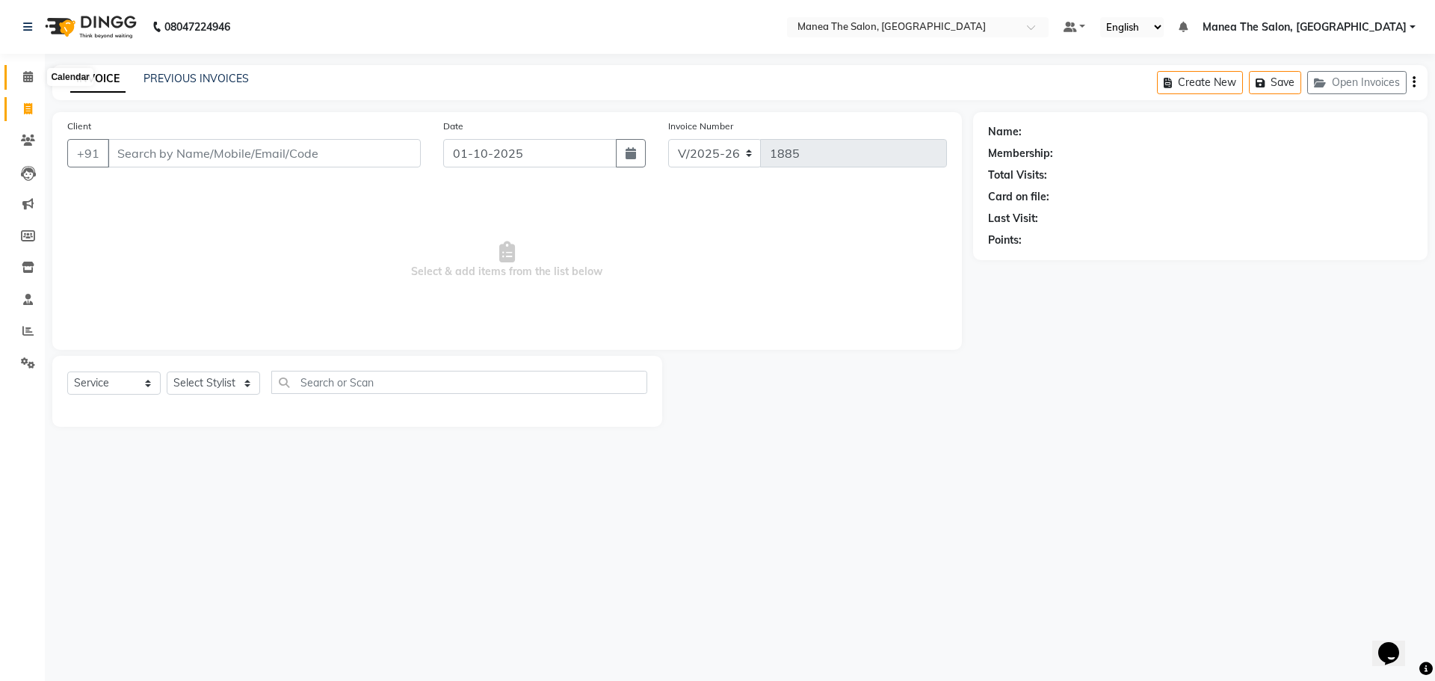
click at [20, 76] on span at bounding box center [28, 77] width 26 height 17
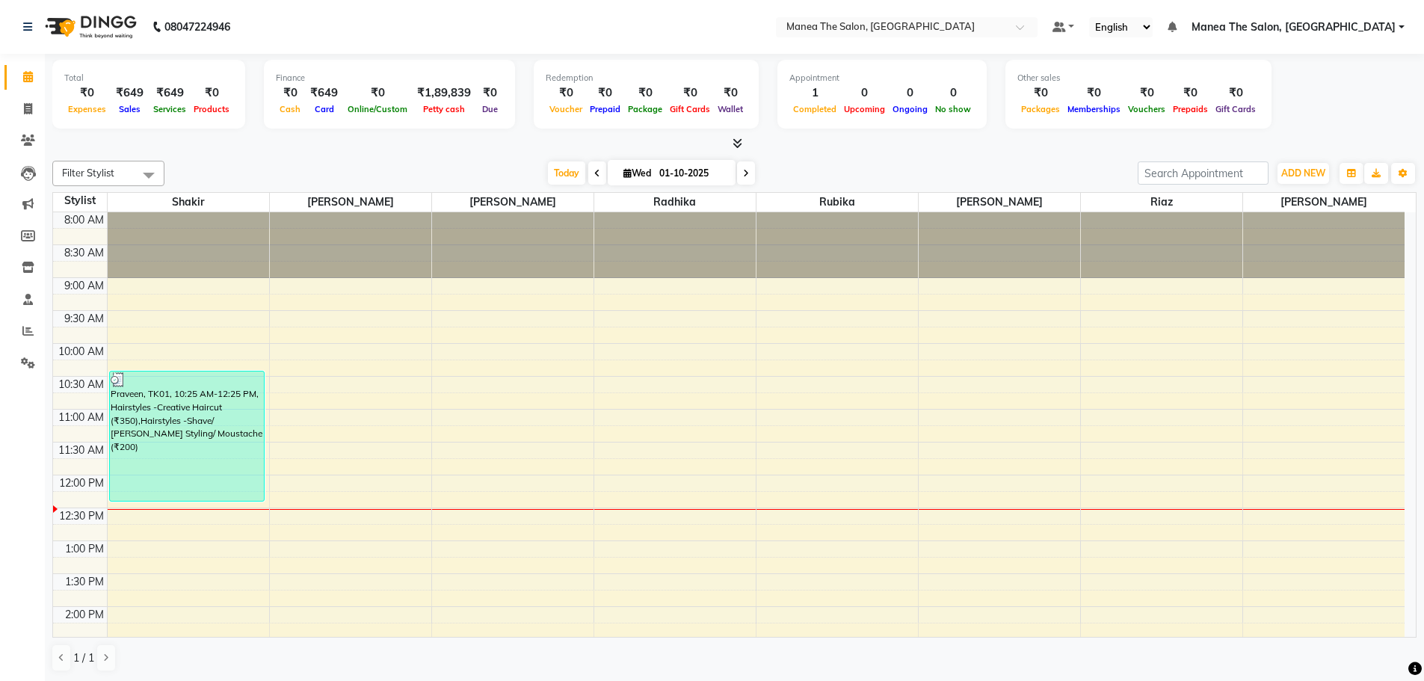
click at [742, 141] on icon at bounding box center [738, 143] width 10 height 11
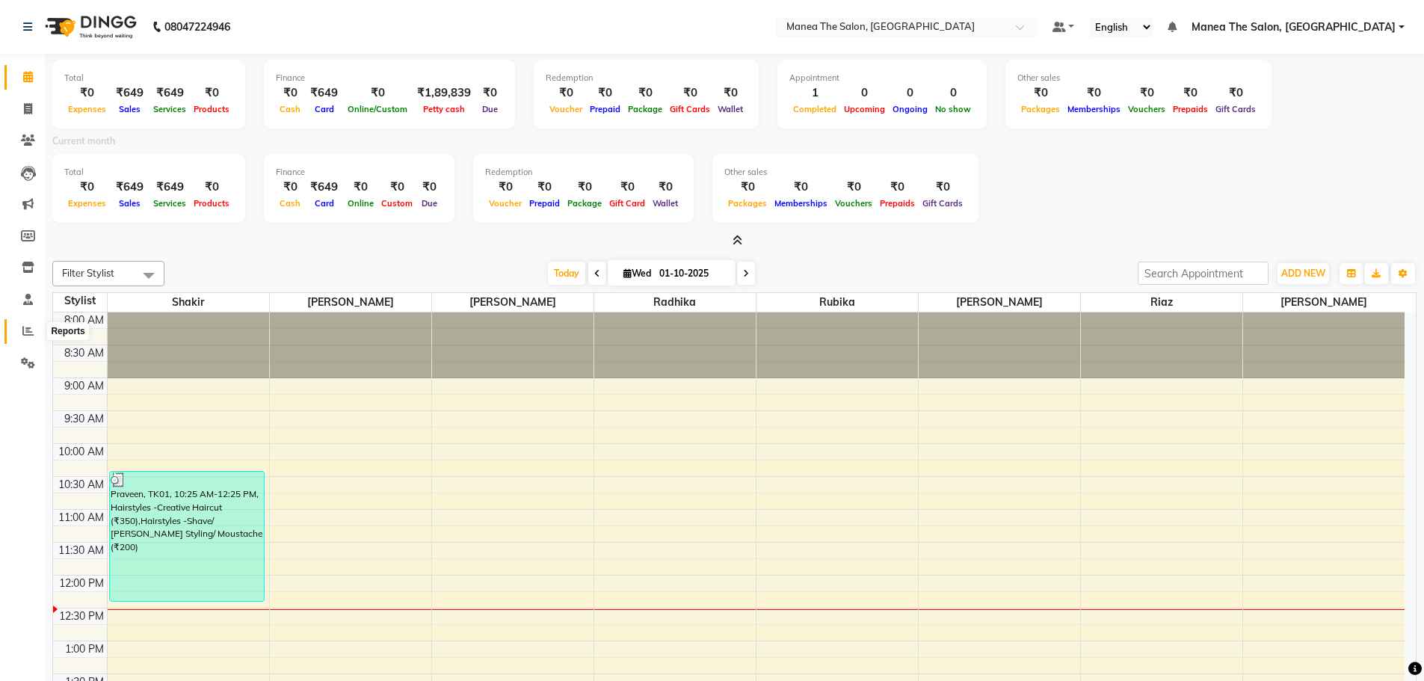
click at [20, 327] on span at bounding box center [28, 331] width 26 height 17
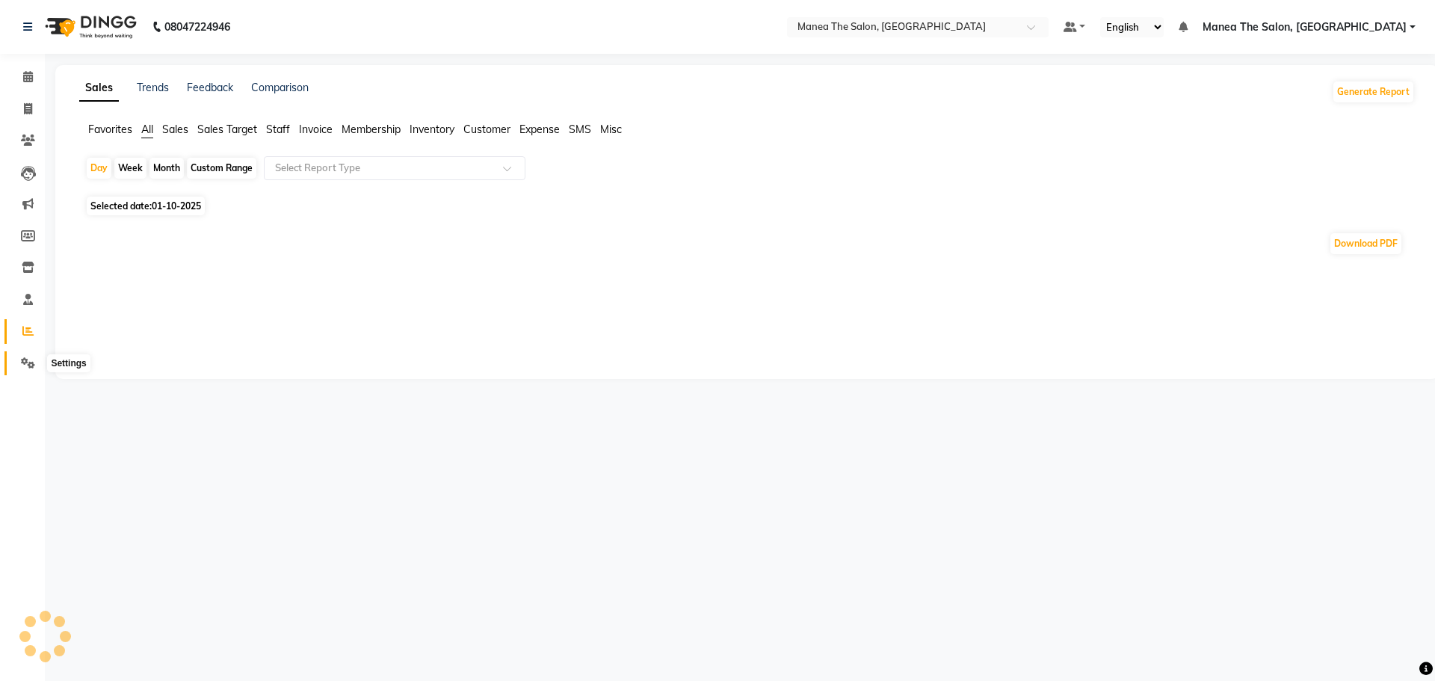
click at [24, 365] on icon at bounding box center [28, 362] width 14 height 11
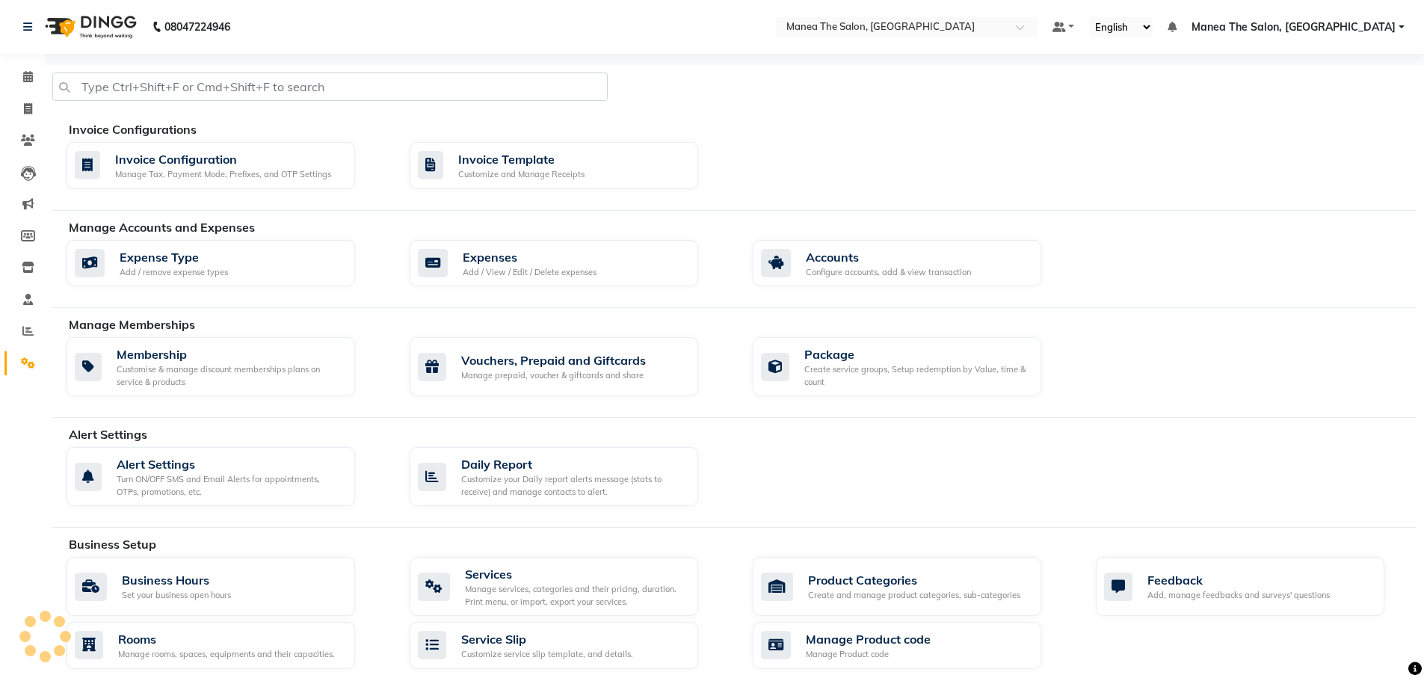
click at [20, 318] on li "Reports" at bounding box center [22, 331] width 45 height 32
click at [31, 330] on icon at bounding box center [27, 330] width 11 height 11
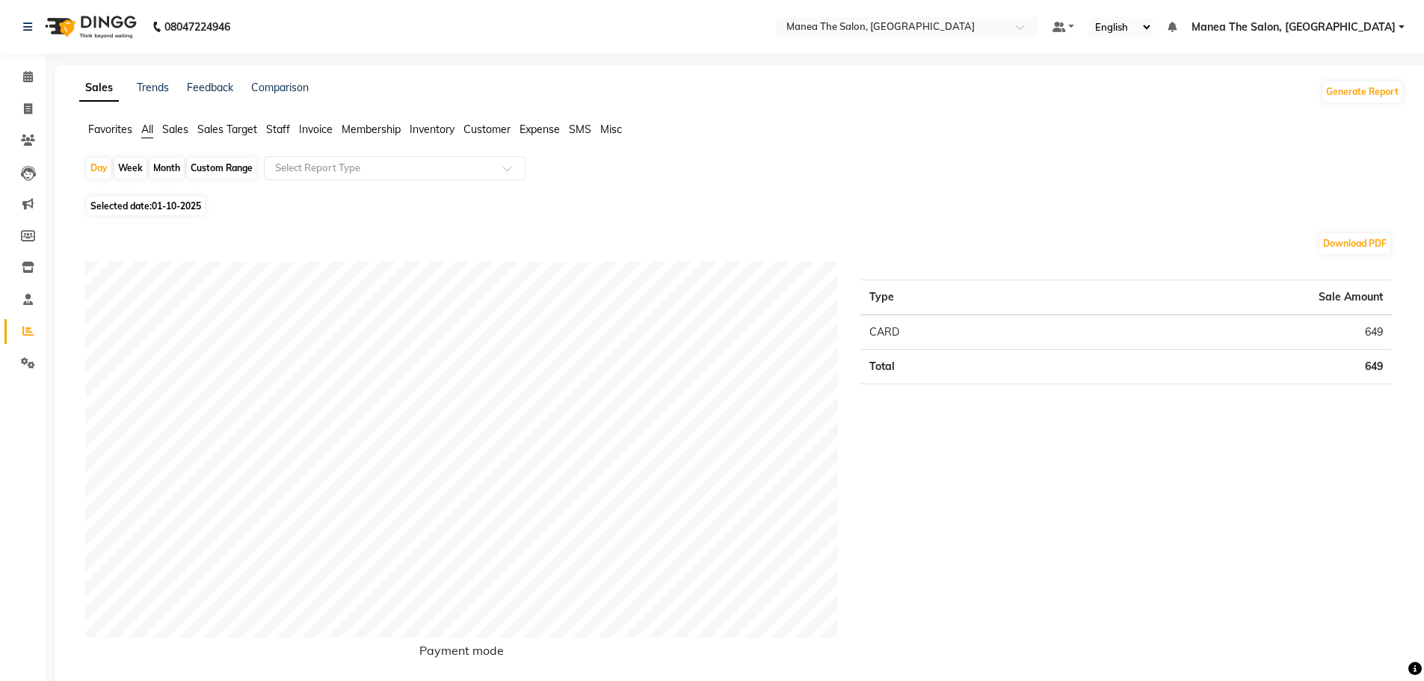
click at [276, 132] on span "Staff" at bounding box center [278, 129] width 24 height 13
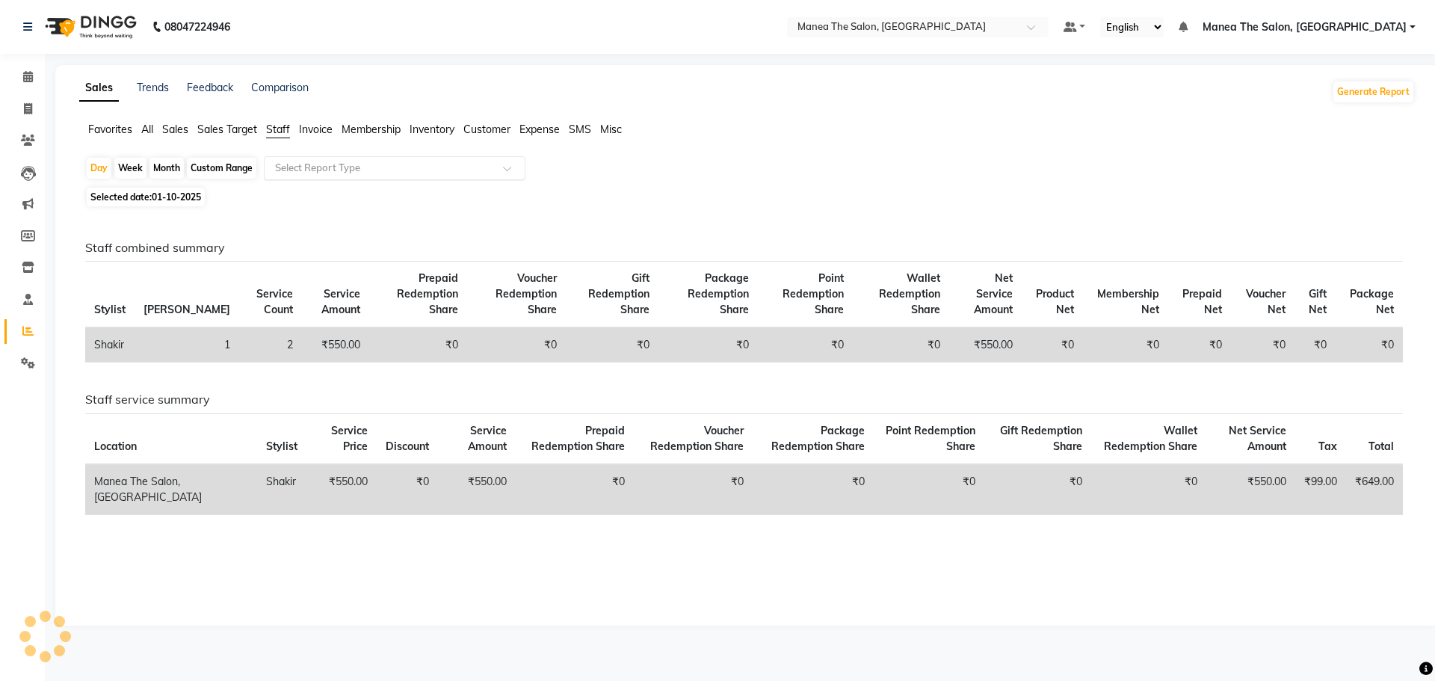
drag, startPoint x: 362, startPoint y: 164, endPoint x: 362, endPoint y: 173, distance: 9.7
click at [359, 164] on input "text" at bounding box center [379, 168] width 215 height 15
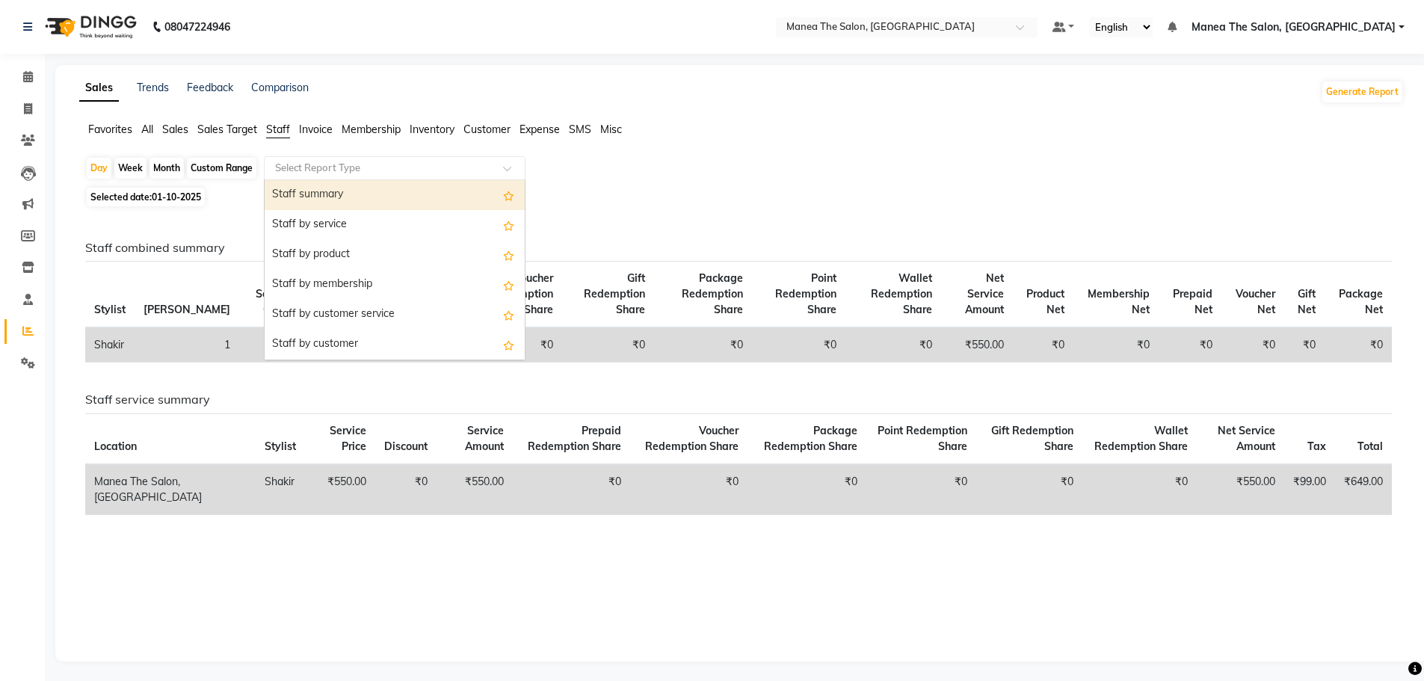
click at [352, 191] on div "Staff summary" at bounding box center [395, 195] width 260 height 30
select select "full_report"
select select "csv"
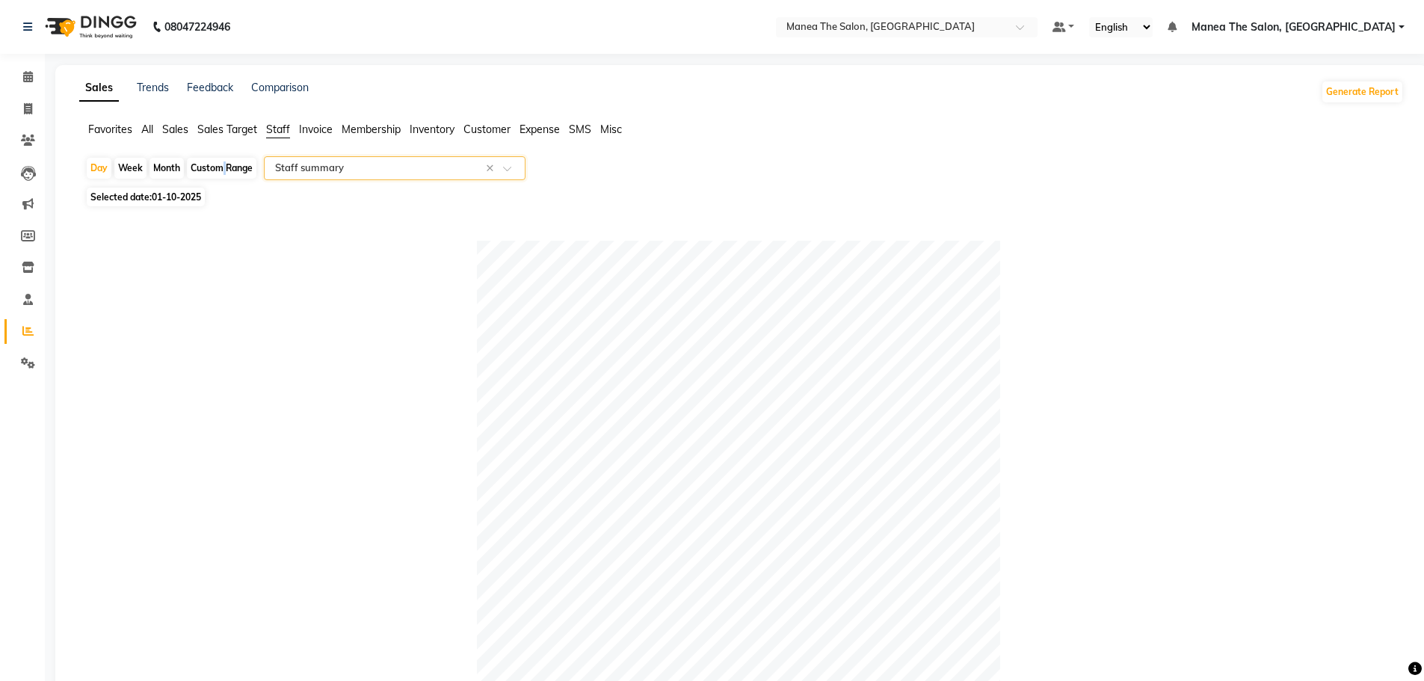
click at [218, 164] on div "Custom Range" at bounding box center [222, 168] width 70 height 21
select select "10"
select select "2025"
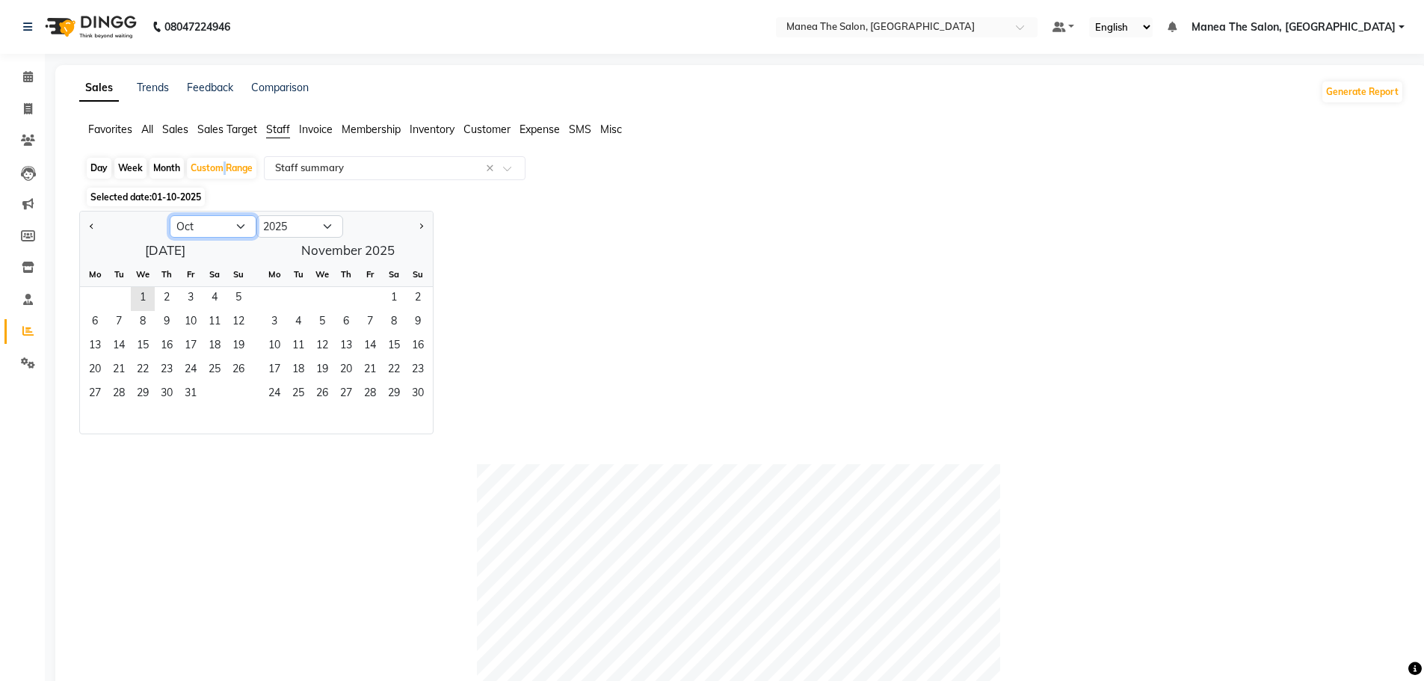
click at [237, 225] on select "Jan Feb Mar Apr May Jun Jul Aug Sep Oct Nov Dec" at bounding box center [213, 226] width 87 height 22
select select "9"
click at [170, 215] on select "Jan Feb Mar Apr May Jun Jul Aug Sep Oct Nov Dec" at bounding box center [213, 226] width 87 height 22
click at [104, 289] on span "1" at bounding box center [95, 299] width 24 height 24
click at [108, 399] on span "30" at bounding box center [119, 395] width 24 height 24
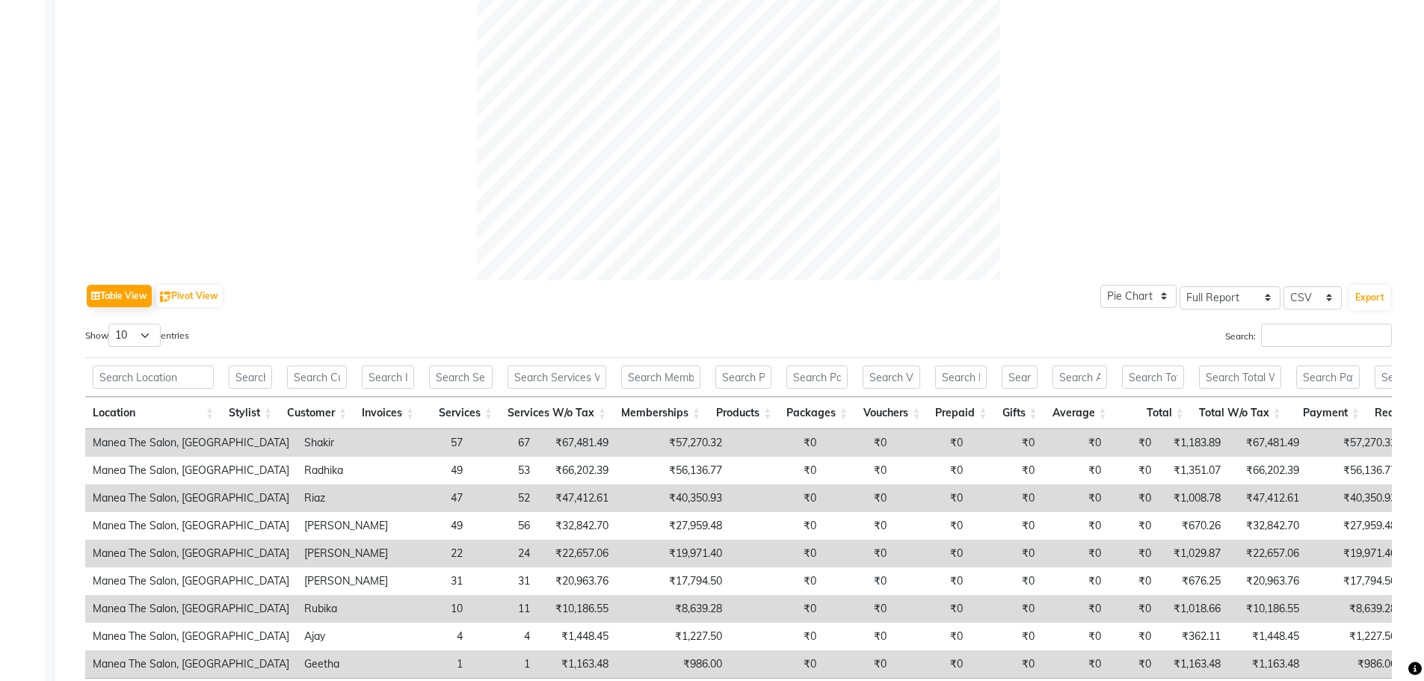
scroll to position [449, 0]
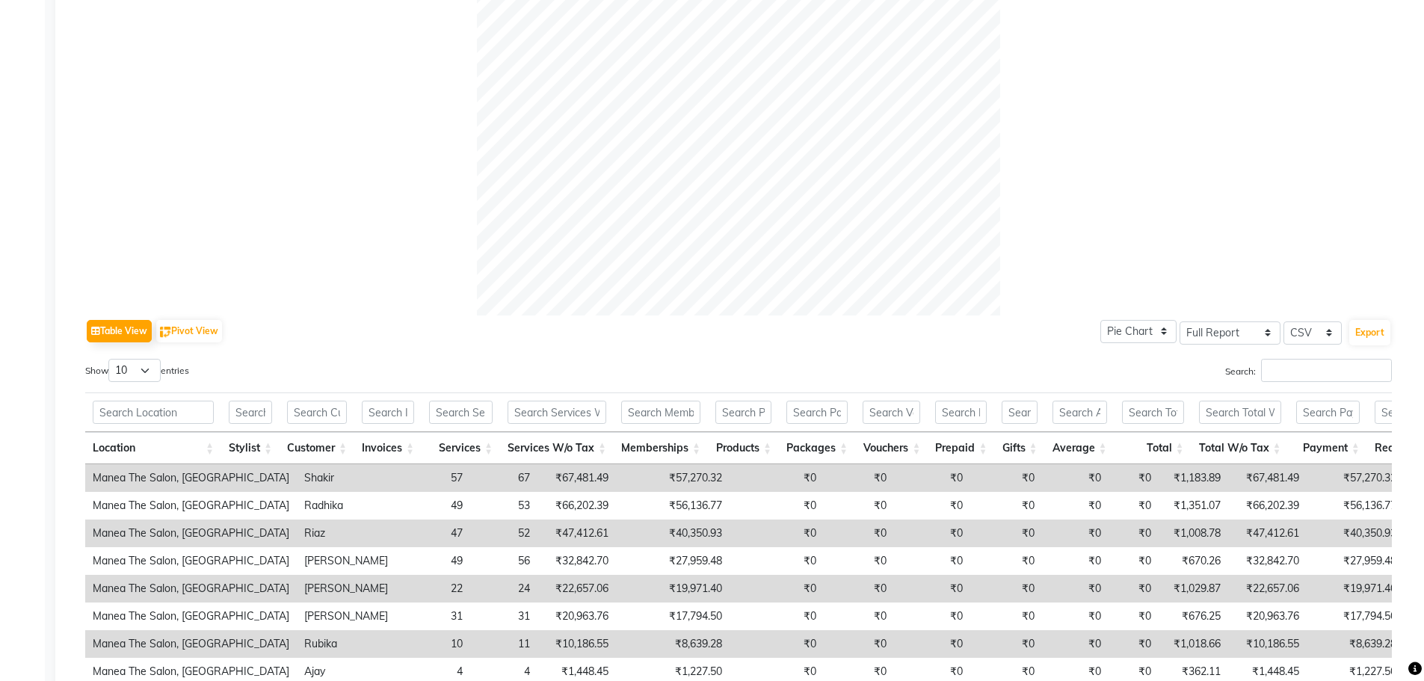
click at [616, 470] on td "₹57,270.32" at bounding box center [673, 478] width 114 height 28
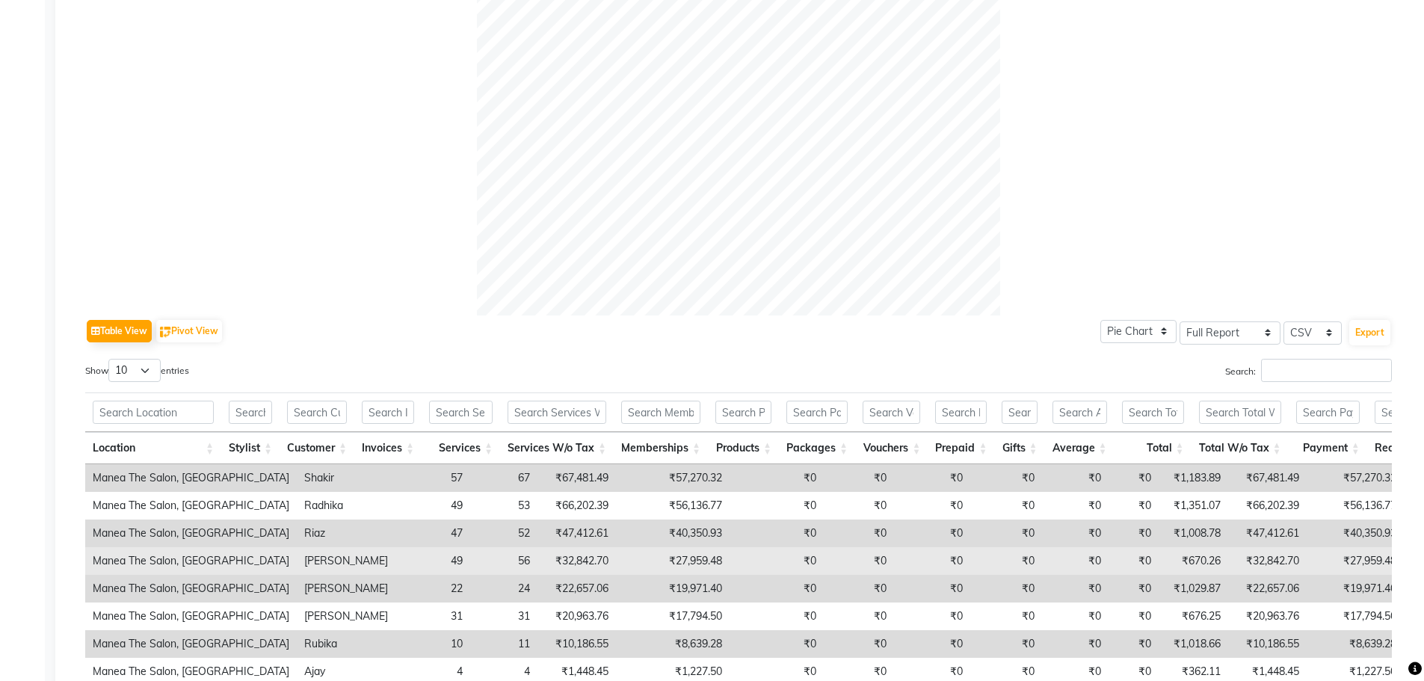
click at [616, 562] on td "₹27,959.48" at bounding box center [673, 561] width 114 height 28
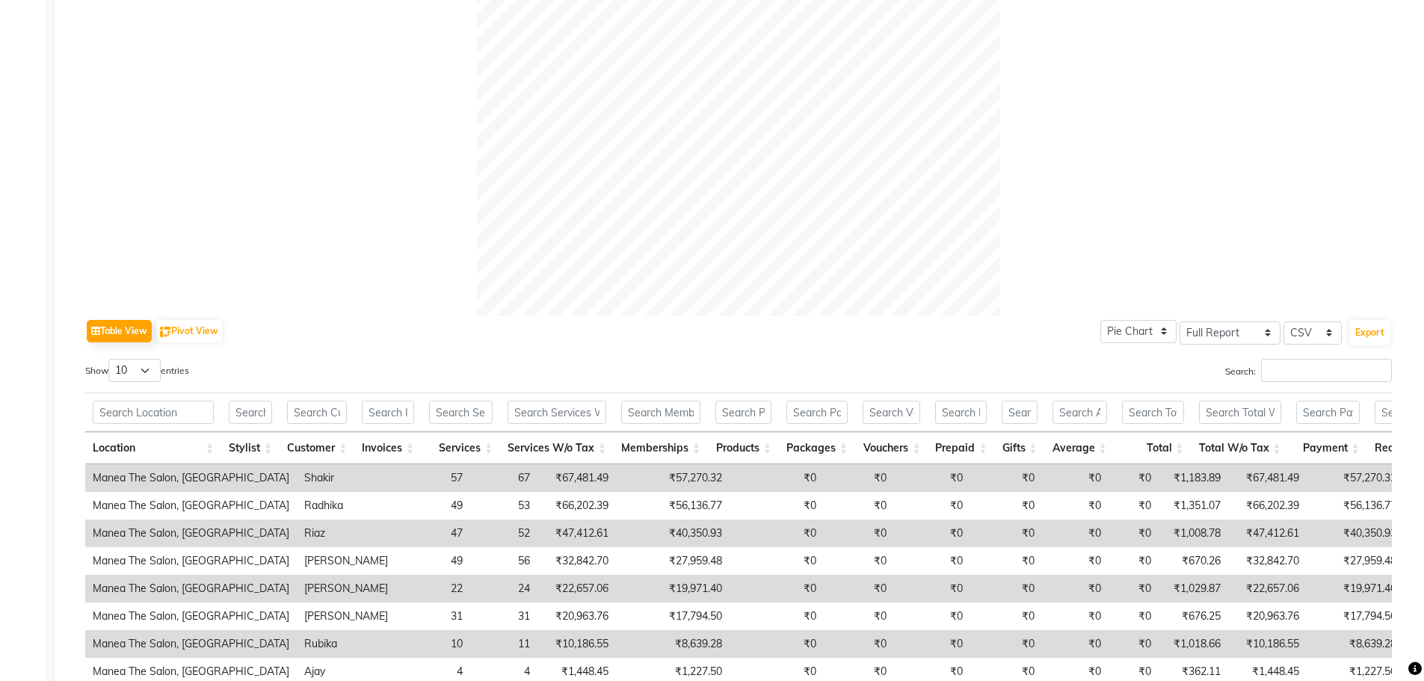
click at [616, 533] on td "₹40,350.93" at bounding box center [673, 534] width 114 height 28
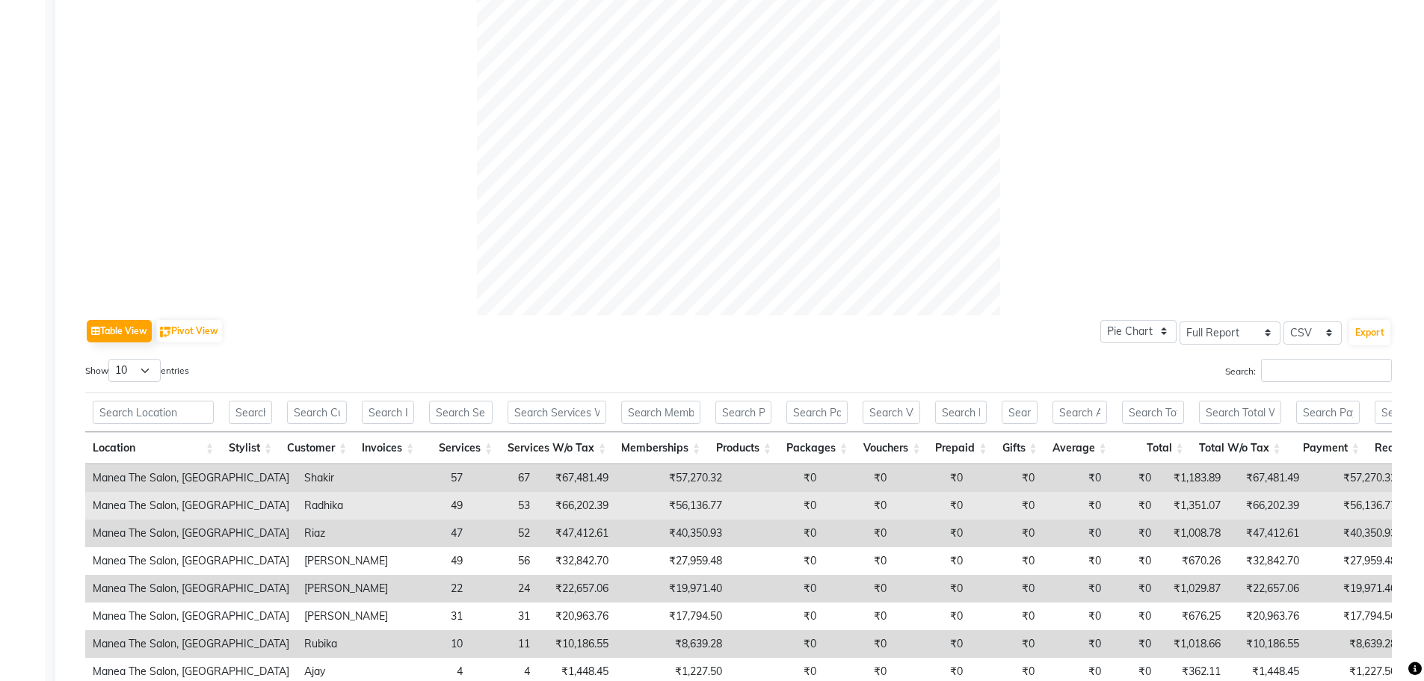
click at [616, 506] on td "₹56,136.77" at bounding box center [673, 506] width 114 height 28
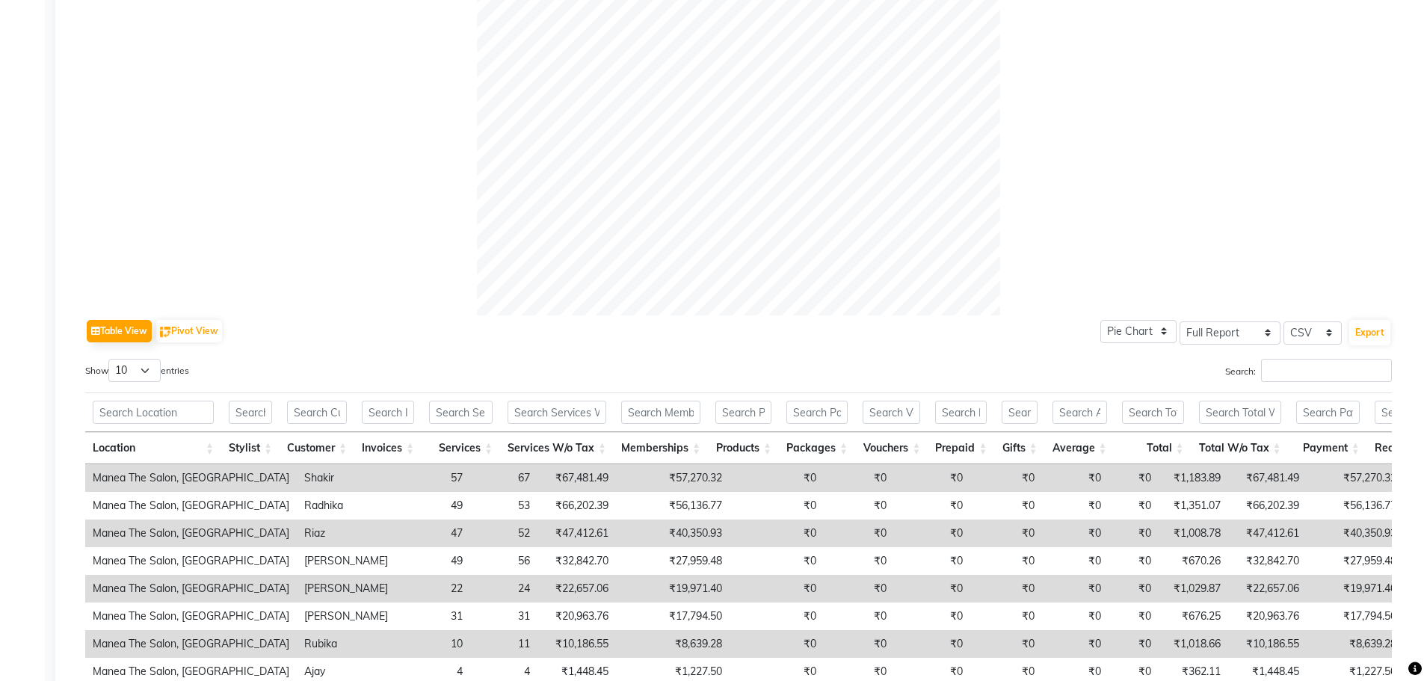
click at [616, 470] on td "₹57,270.32" at bounding box center [673, 478] width 114 height 28
click at [616, 578] on td "₹19,971.40" at bounding box center [673, 589] width 114 height 28
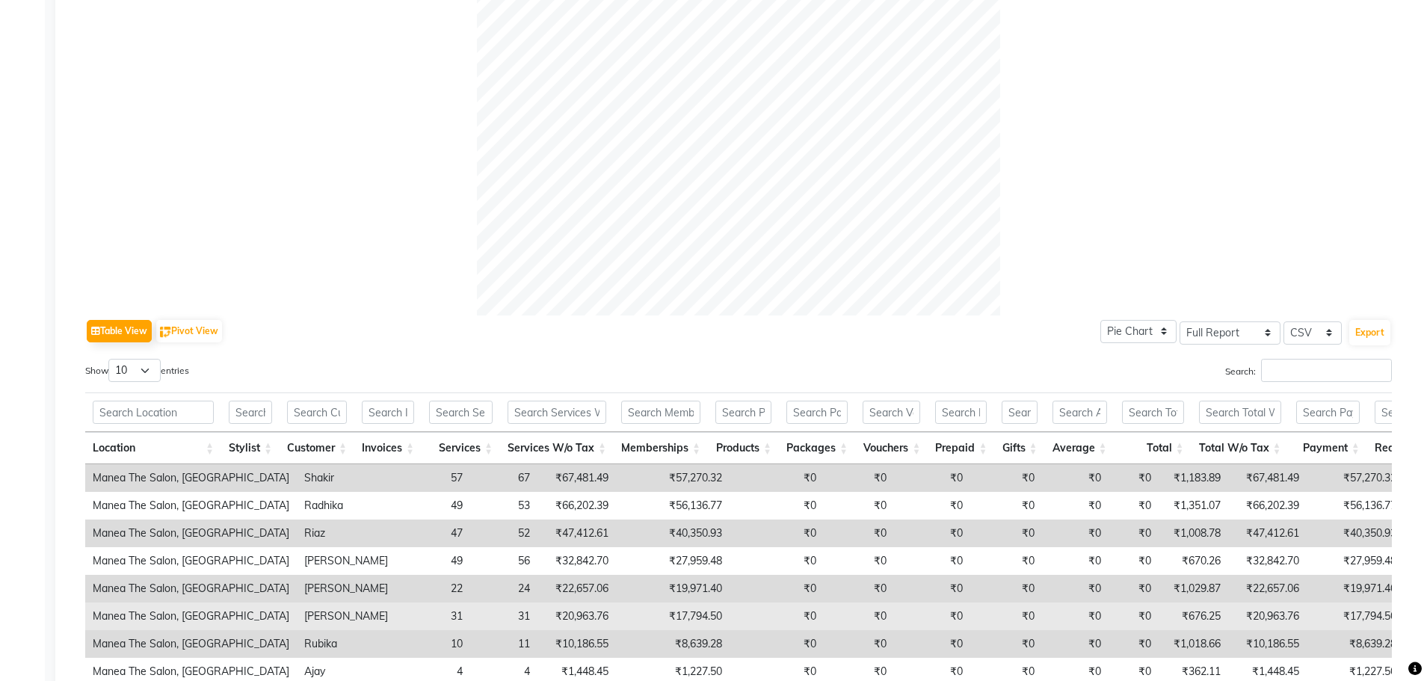
click at [616, 620] on td "₹17,794.50" at bounding box center [673, 617] width 114 height 28
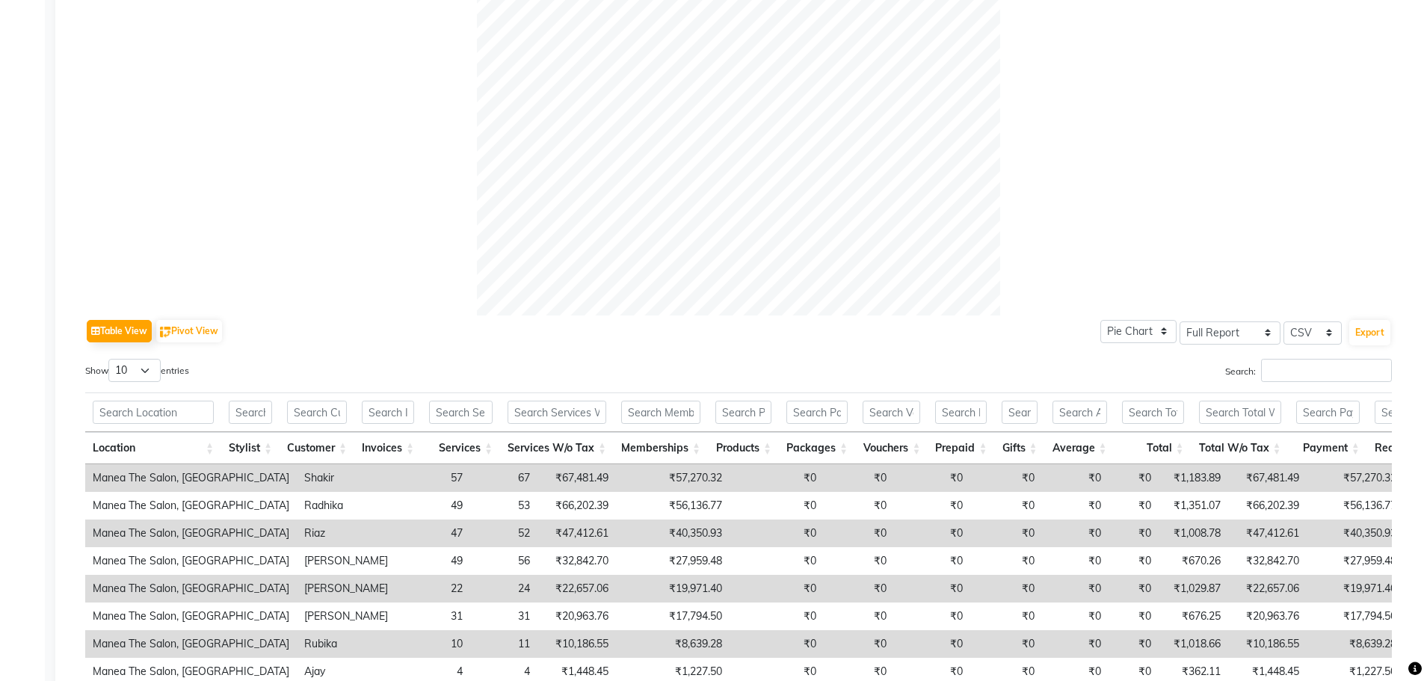
click at [616, 650] on td "₹8,639.28" at bounding box center [673, 644] width 114 height 28
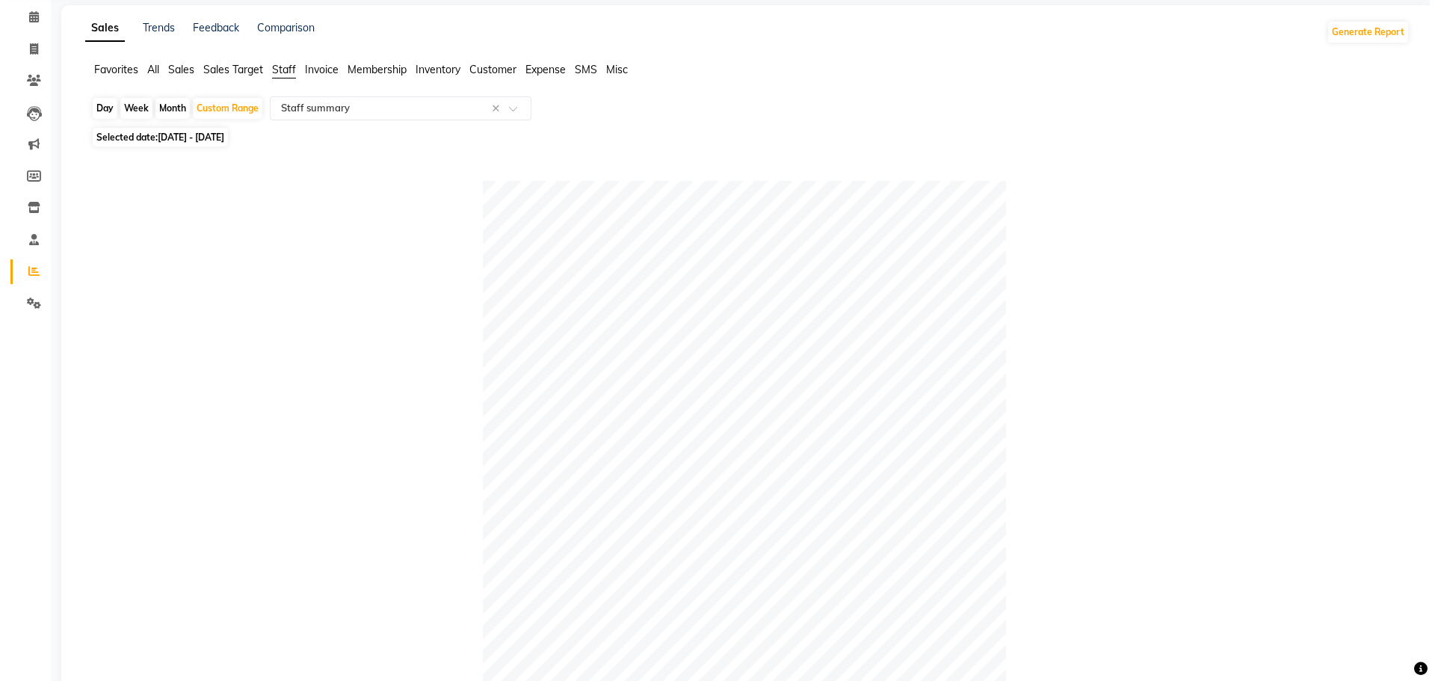
scroll to position [0, 0]
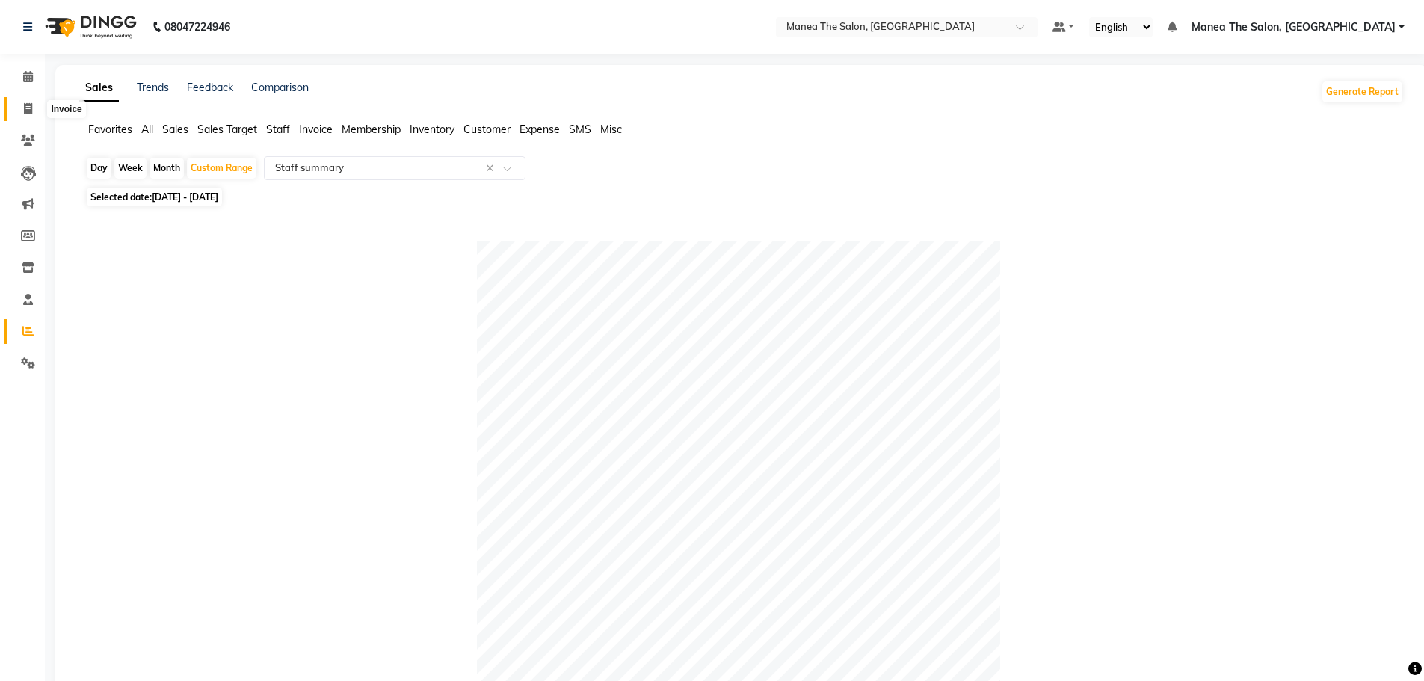
click at [33, 105] on span at bounding box center [28, 109] width 26 height 17
select select "7820"
select select "service"
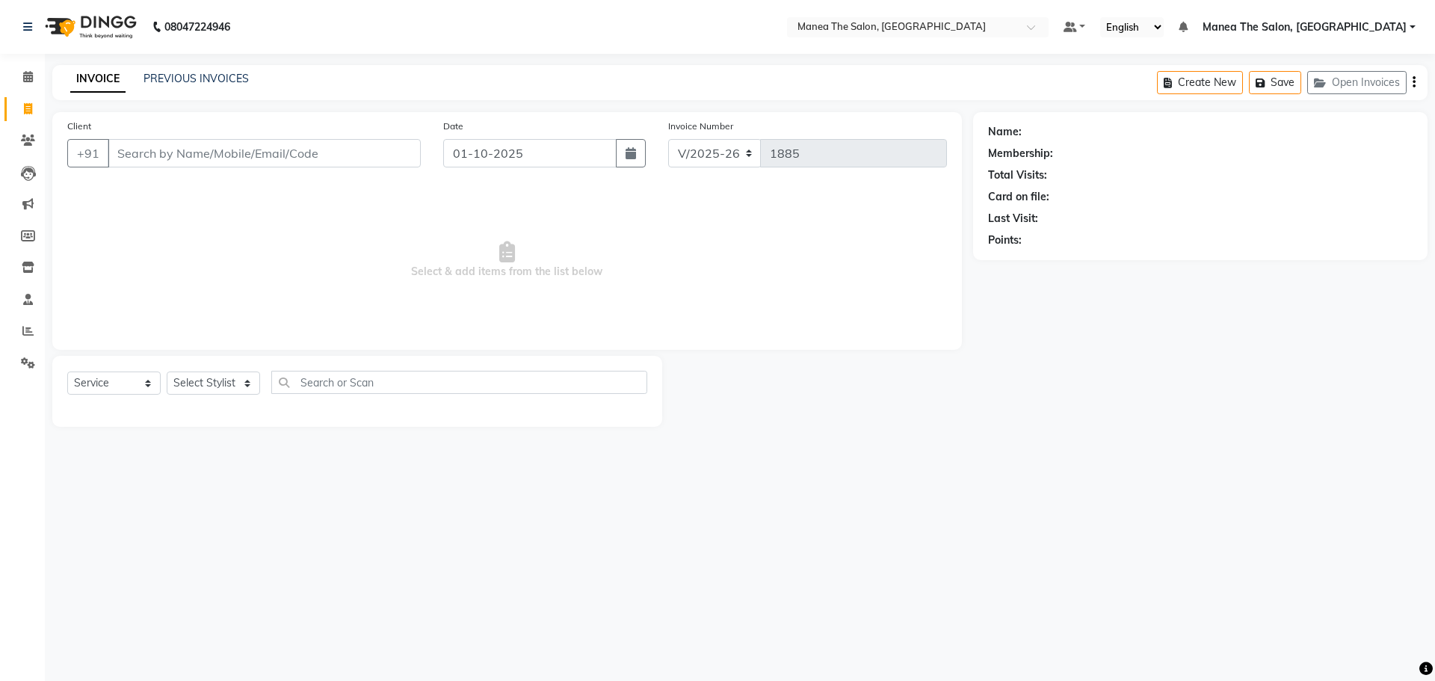
click at [161, 86] on div "PREVIOUS INVOICES" at bounding box center [196, 79] width 105 height 16
drag, startPoint x: 338, startPoint y: 541, endPoint x: 324, endPoint y: 558, distance: 21.7
click at [331, 547] on div "08047224946 Select Location × Manea The Salon, Alkapur Default Panel My Panel E…" at bounding box center [717, 340] width 1435 height 681
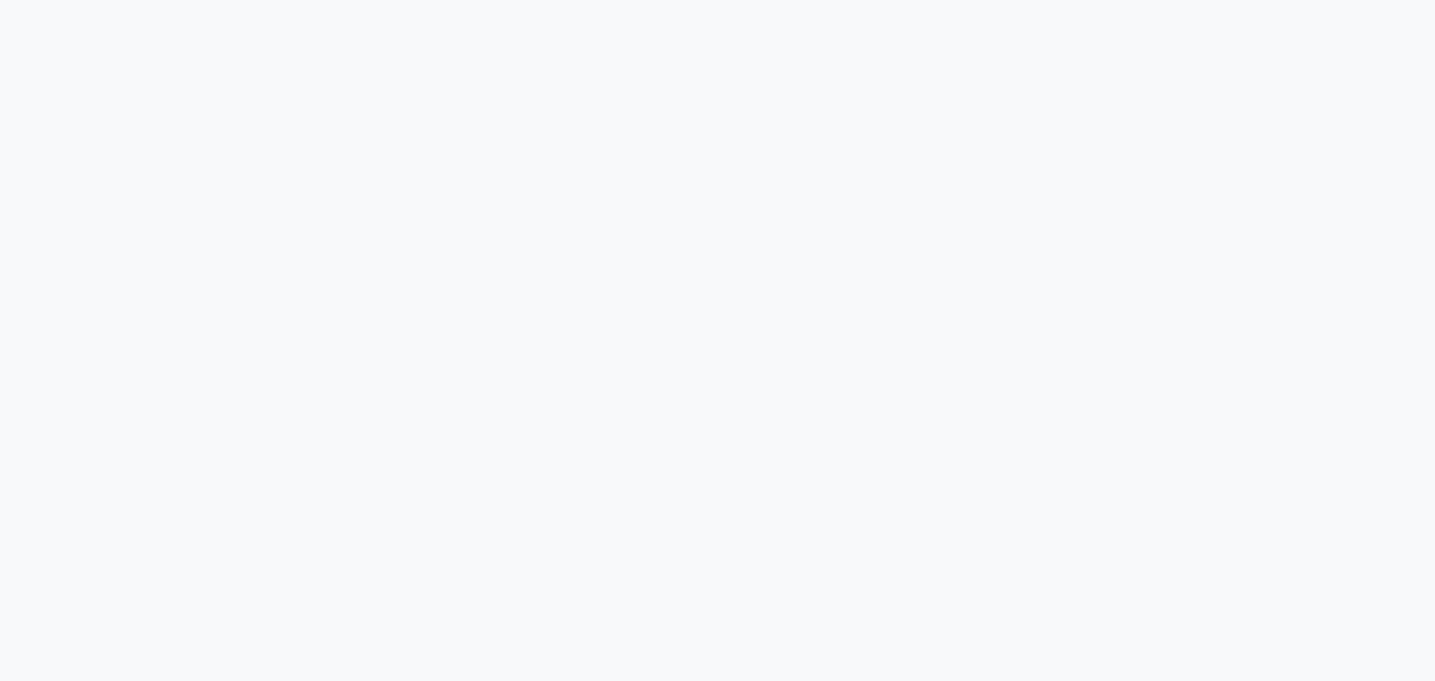
select select "7820"
select select "service"
